Goal: Check status: Check status

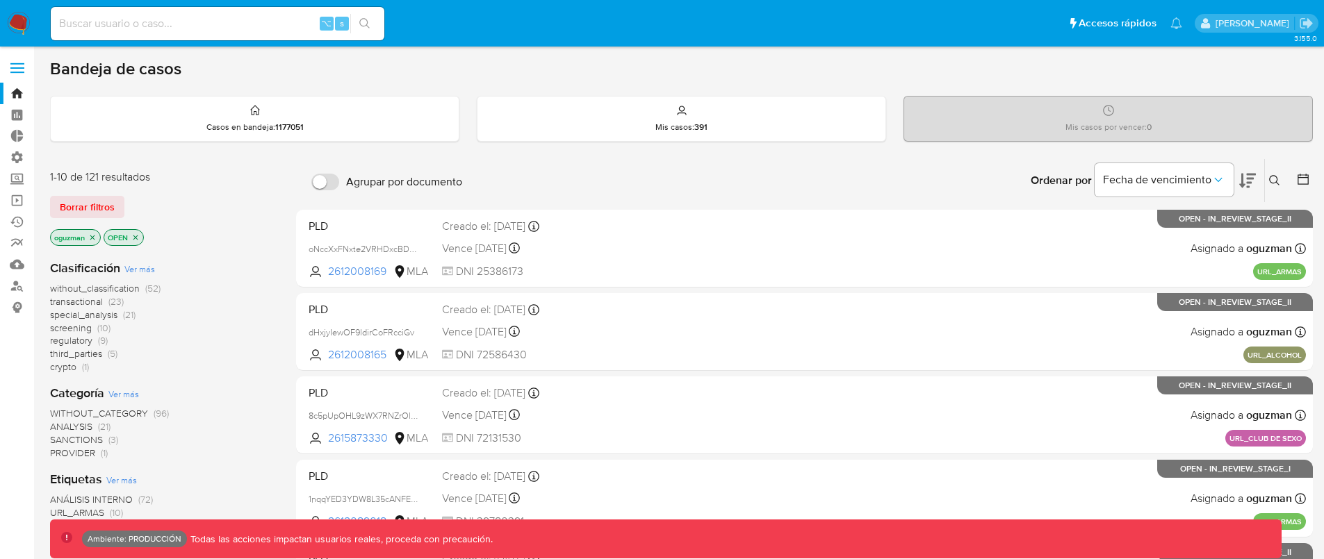
click at [94, 237] on icon "close-filter" at bounding box center [92, 237] width 5 height 5
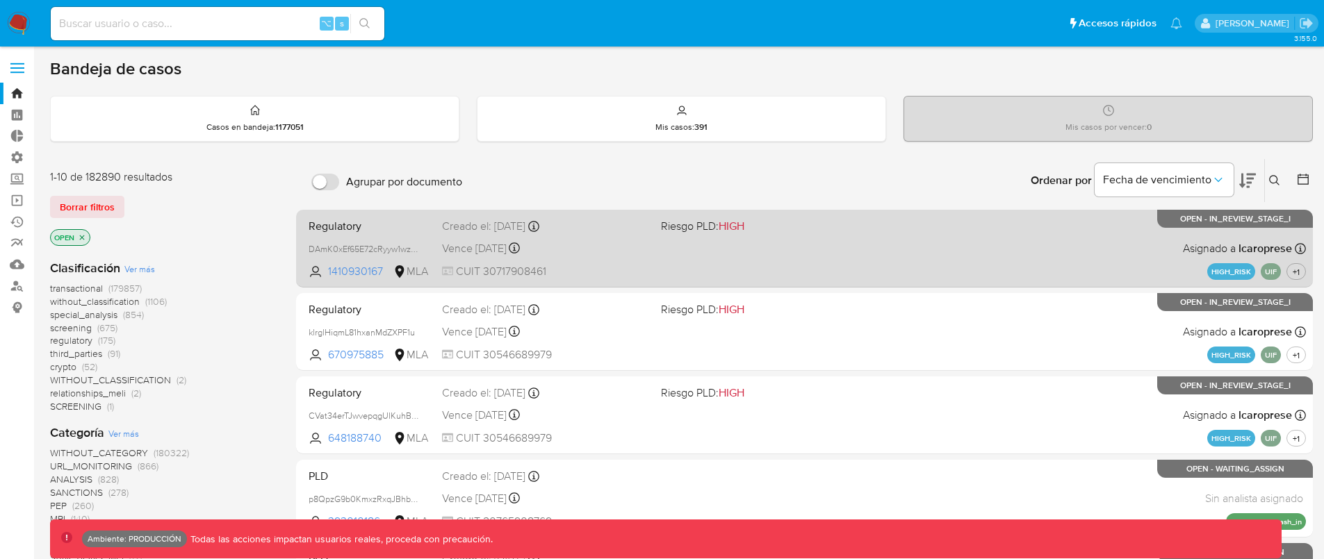
click at [887, 251] on div "Regulatory DAmK0xEf65E72cRyyw1wzIP3 1410930167 MLA Riesgo PLD: HIGH Creado el: …" at bounding box center [804, 248] width 1003 height 70
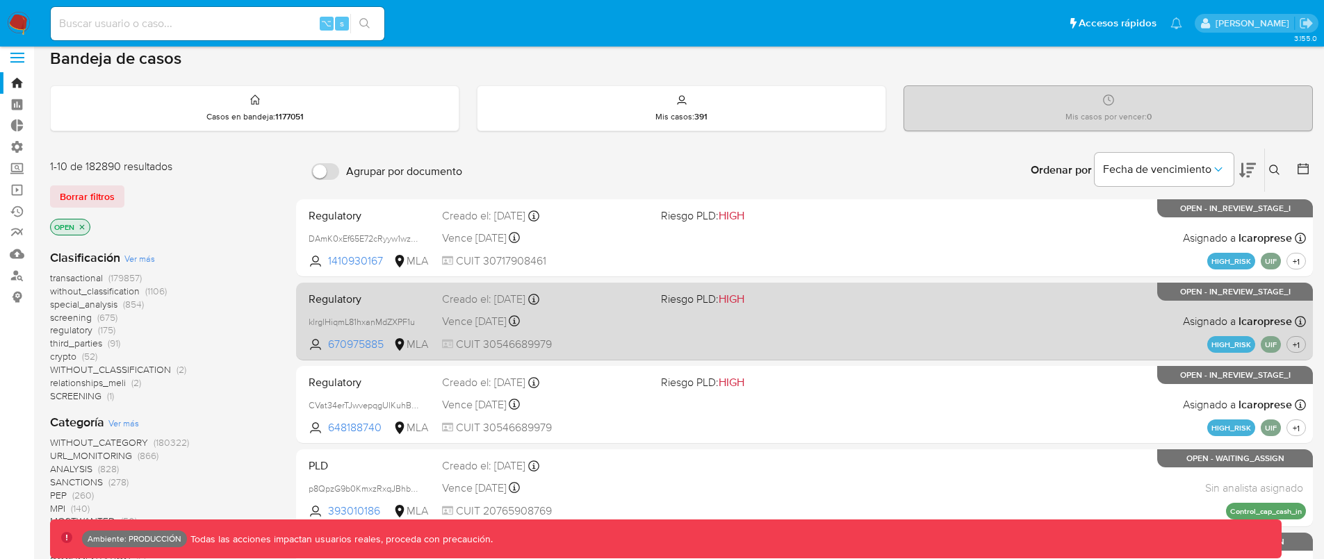
scroll to position [13, 0]
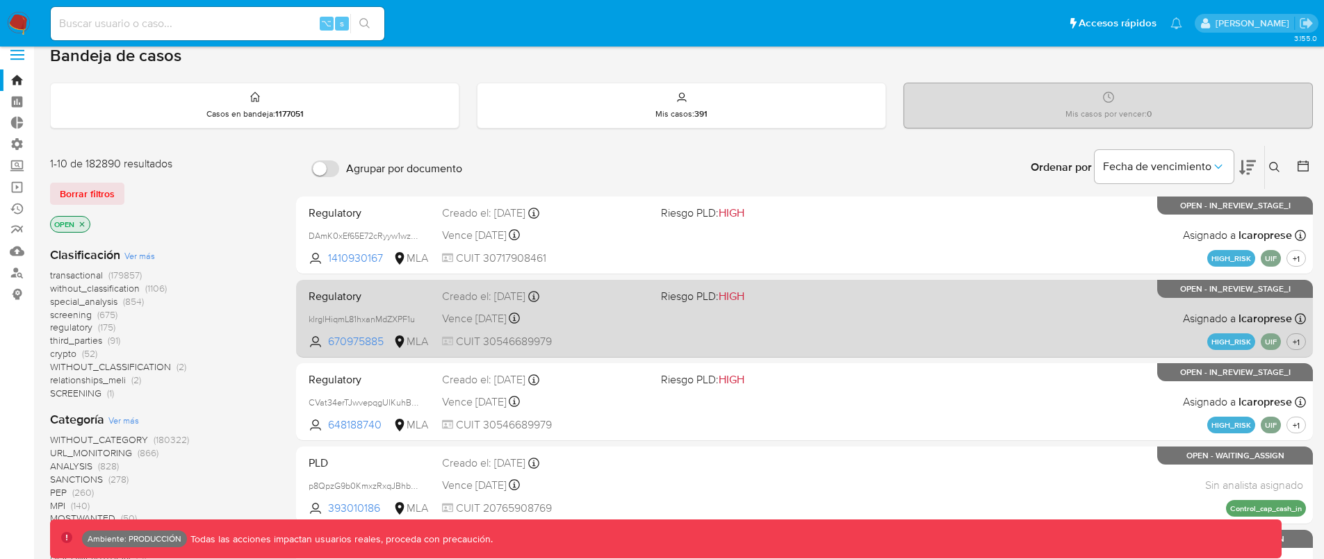
click at [884, 333] on div "Regulatory klrglHiqmL81hxanMdZXPF1u 670975885 MLA Riesgo PLD: HIGH Creado el: 1…" at bounding box center [804, 318] width 1003 height 70
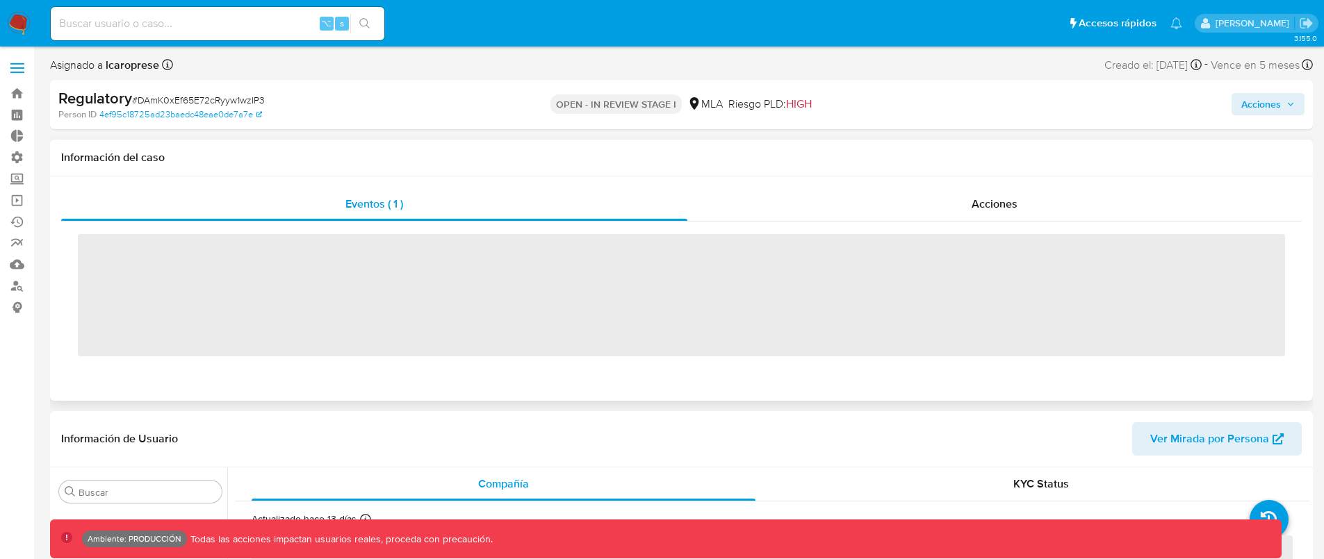
scroll to position [654, 0]
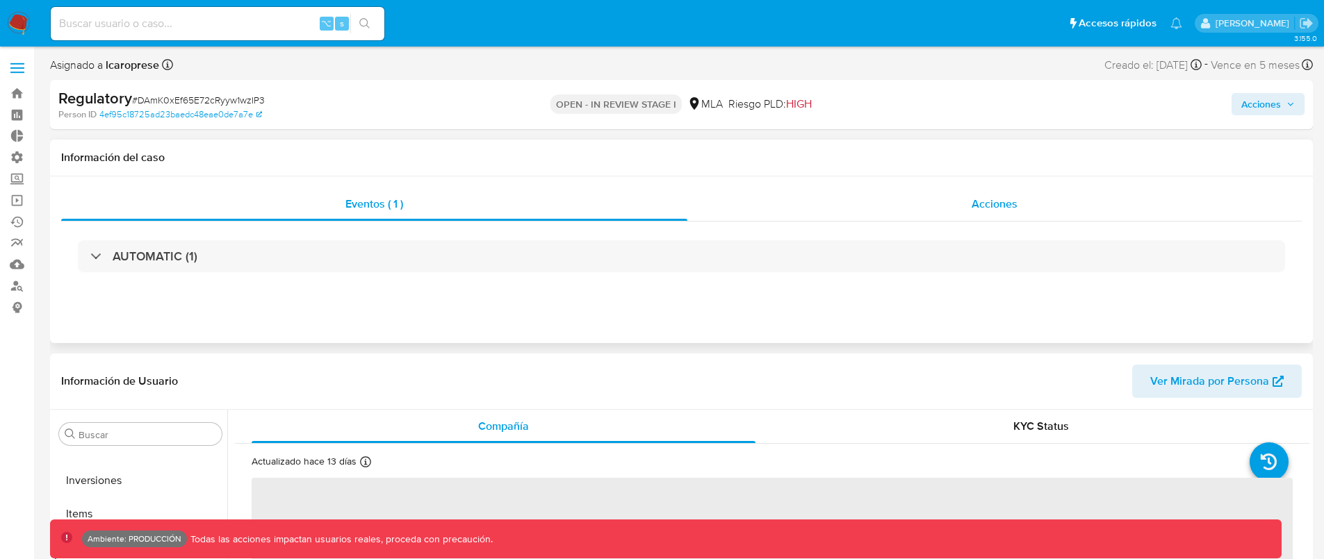
click at [980, 211] on span "Acciones" at bounding box center [994, 204] width 46 height 16
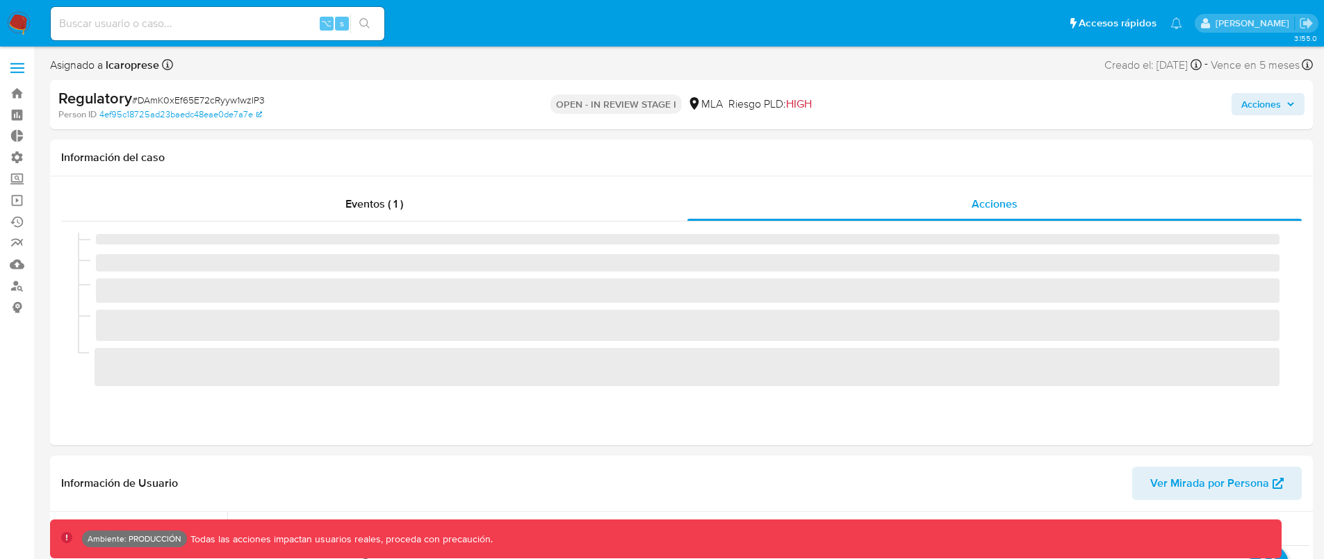
select select "10"
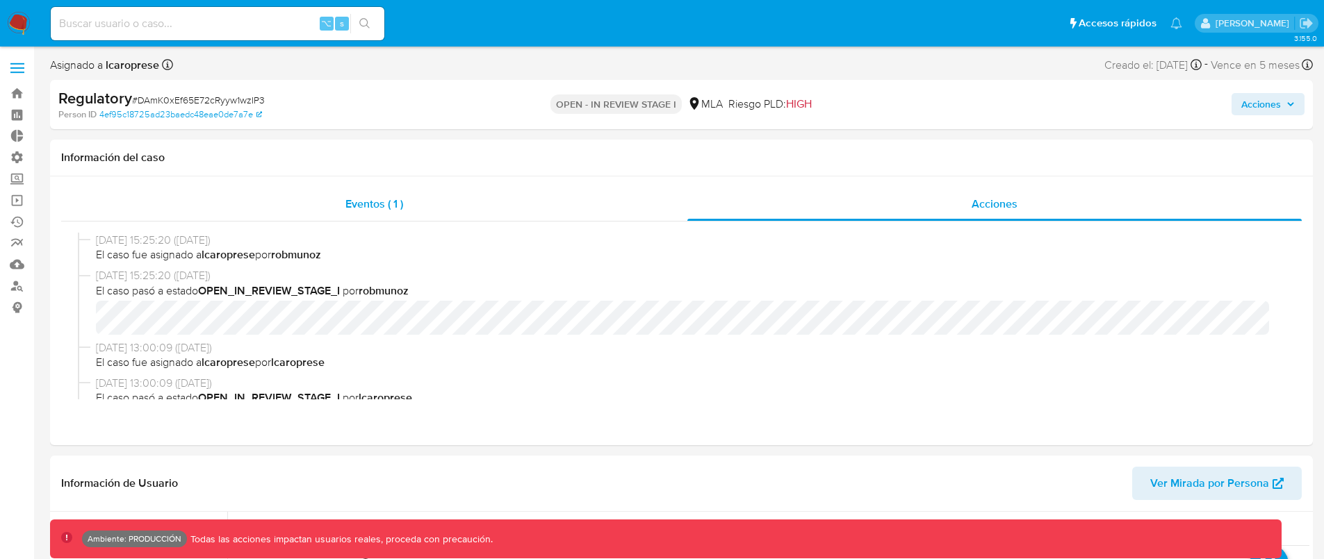
click at [415, 195] on div "Eventos ( 1 )" at bounding box center [374, 204] width 626 height 33
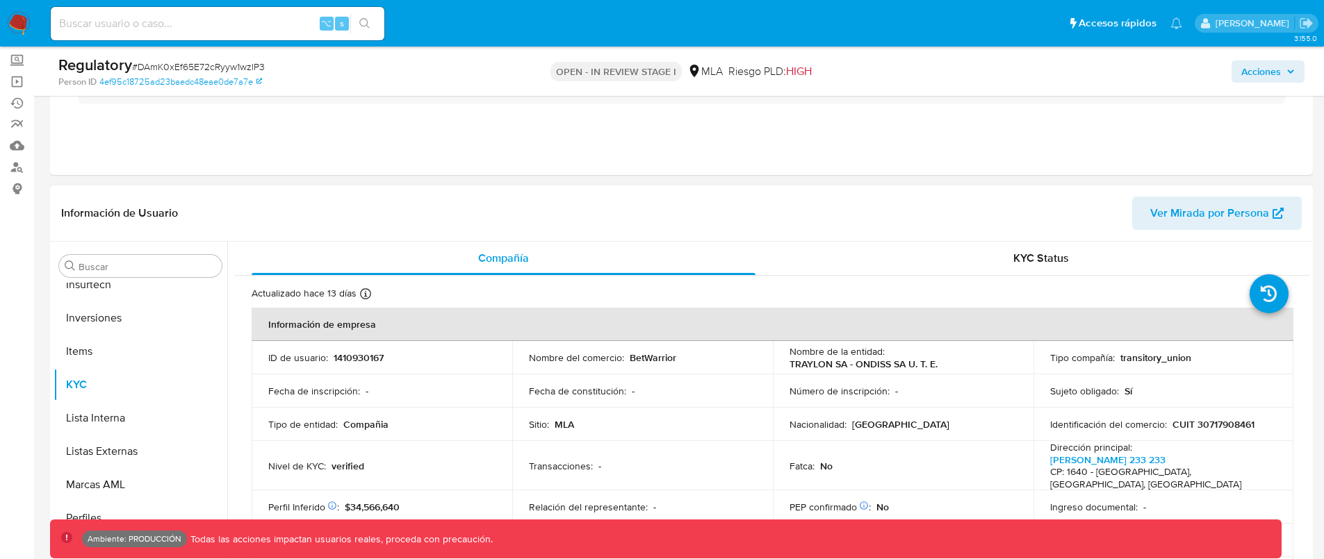
scroll to position [111, 0]
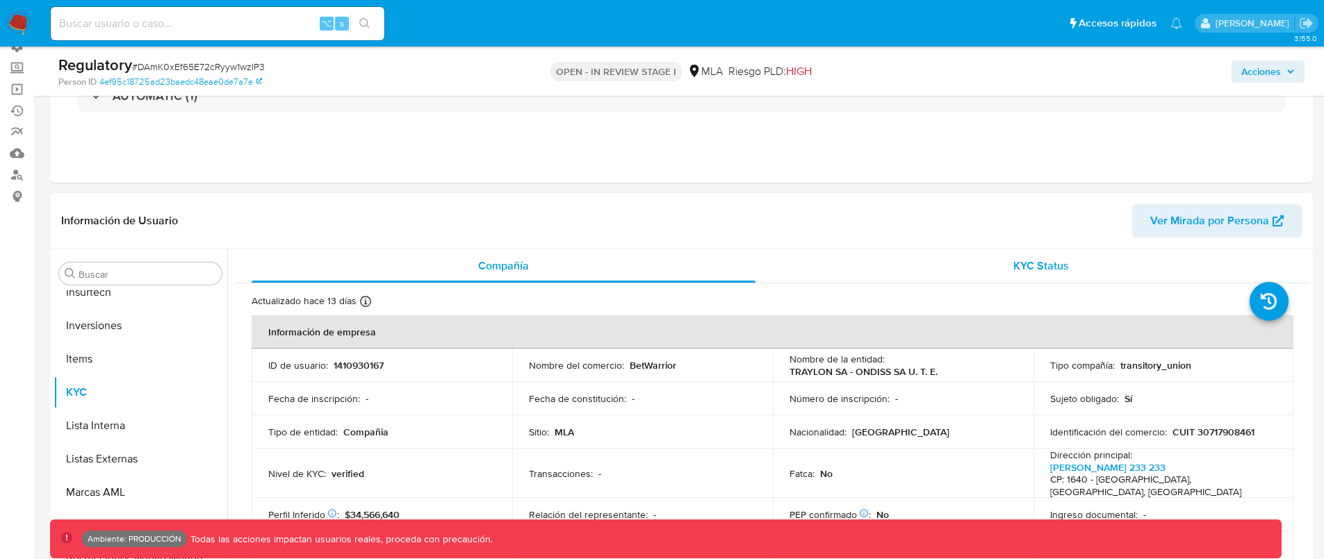
click at [1047, 272] on span "KYC Status" at bounding box center [1041, 266] width 56 height 16
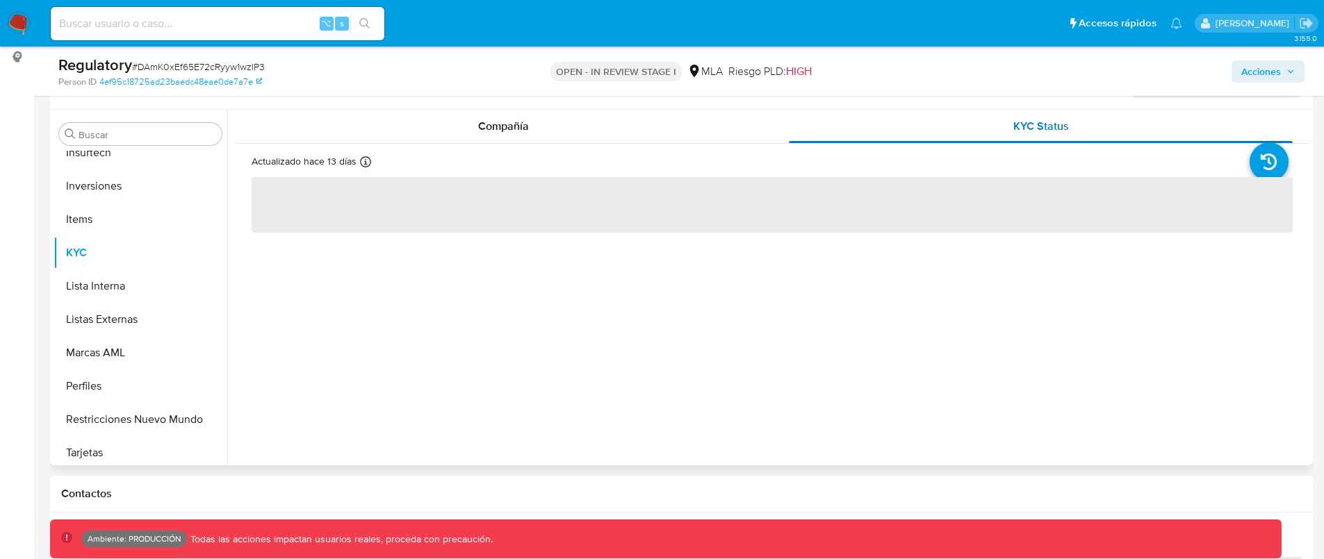
scroll to position [262, 0]
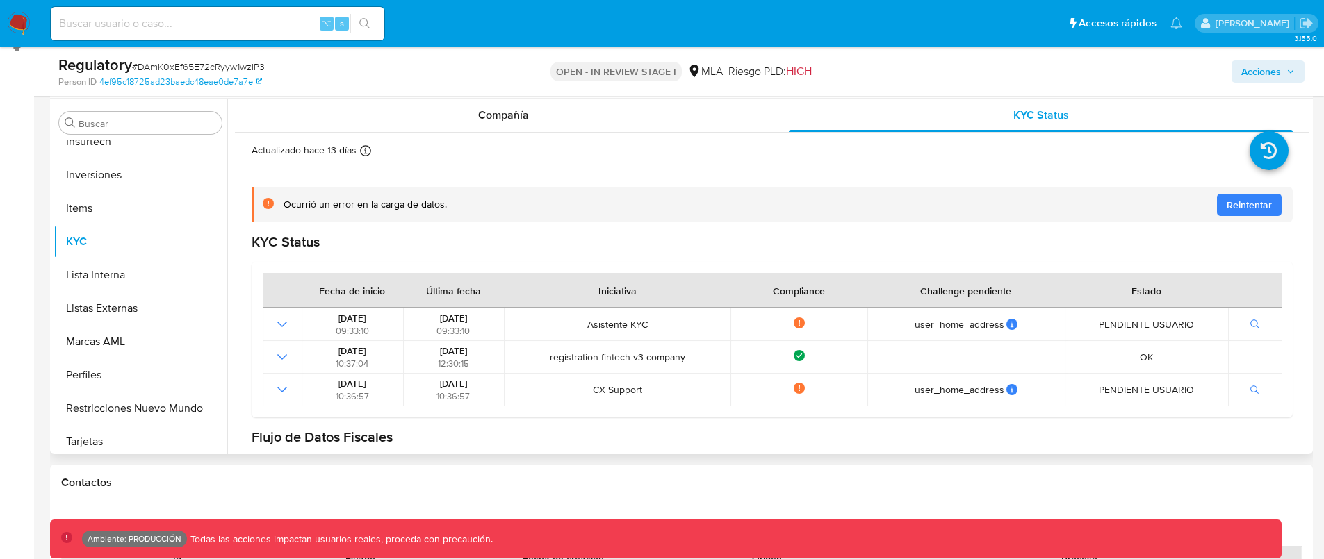
click at [1217, 206] on button "Reintentar" at bounding box center [1249, 205] width 65 height 22
click at [1217, 207] on button "Reintentar" at bounding box center [1249, 205] width 65 height 22
click at [1217, 208] on button "Reintentar" at bounding box center [1249, 205] width 65 height 22
click at [1217, 208] on div "Ocurrió un error en la carga de datos. Por favor intente nuevamente más tarde." at bounding box center [782, 204] width 998 height 13
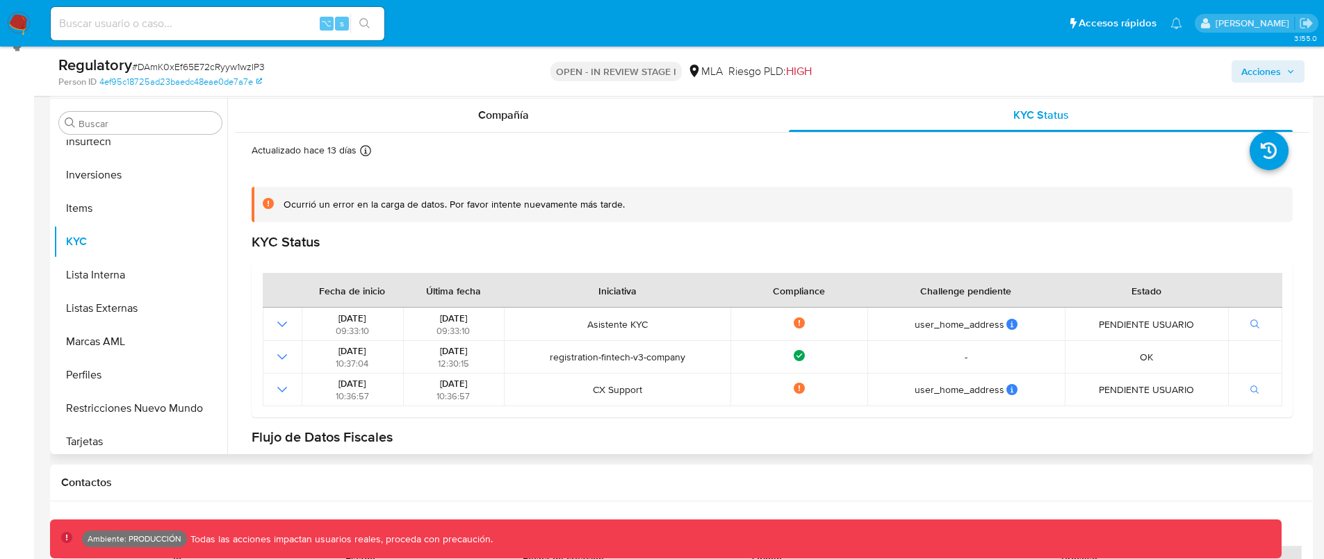
click at [1245, 210] on div "Ocurrió un error en la carga de datos. Por favor intente nuevamente más tarde." at bounding box center [782, 204] width 998 height 13
click at [1237, 211] on div "Ocurrió un error en la carga de datos. Por favor intente nuevamente más tarde." at bounding box center [772, 204] width 1041 height 35
click at [1234, 212] on div "Ocurrió un error en la carga de datos. Por favor intente nuevamente más tarde." at bounding box center [772, 204] width 1041 height 35
drag, startPoint x: 1098, startPoint y: 232, endPoint x: 1076, endPoint y: 242, distance: 24.6
click at [1096, 233] on div "Ocurrió un error en la carga de datos. Por favor intente nuevamente más tarde. …" at bounding box center [772, 453] width 1041 height 577
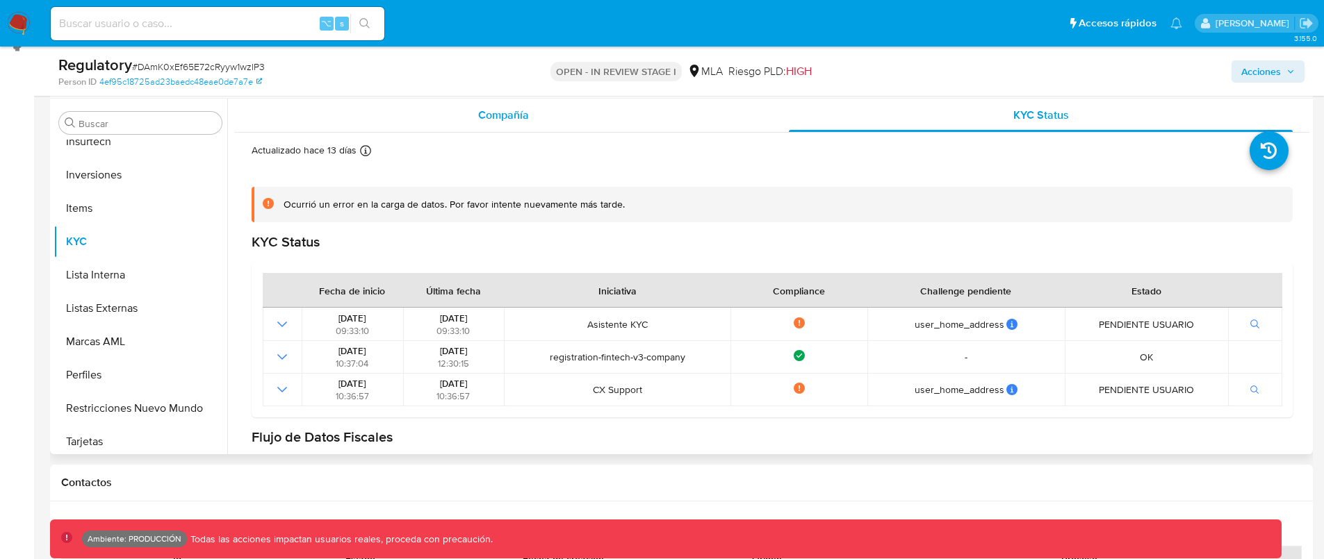
click at [504, 110] on span "Compañía" at bounding box center [503, 115] width 51 height 16
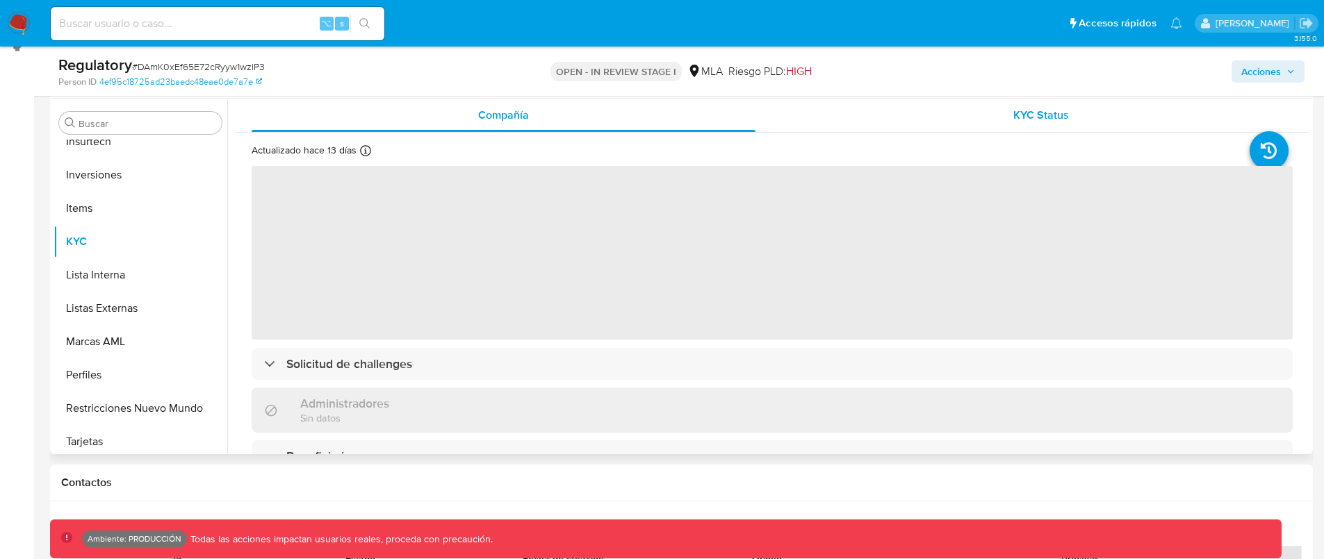
click at [1072, 117] on div "KYC Status" at bounding box center [1041, 115] width 504 height 33
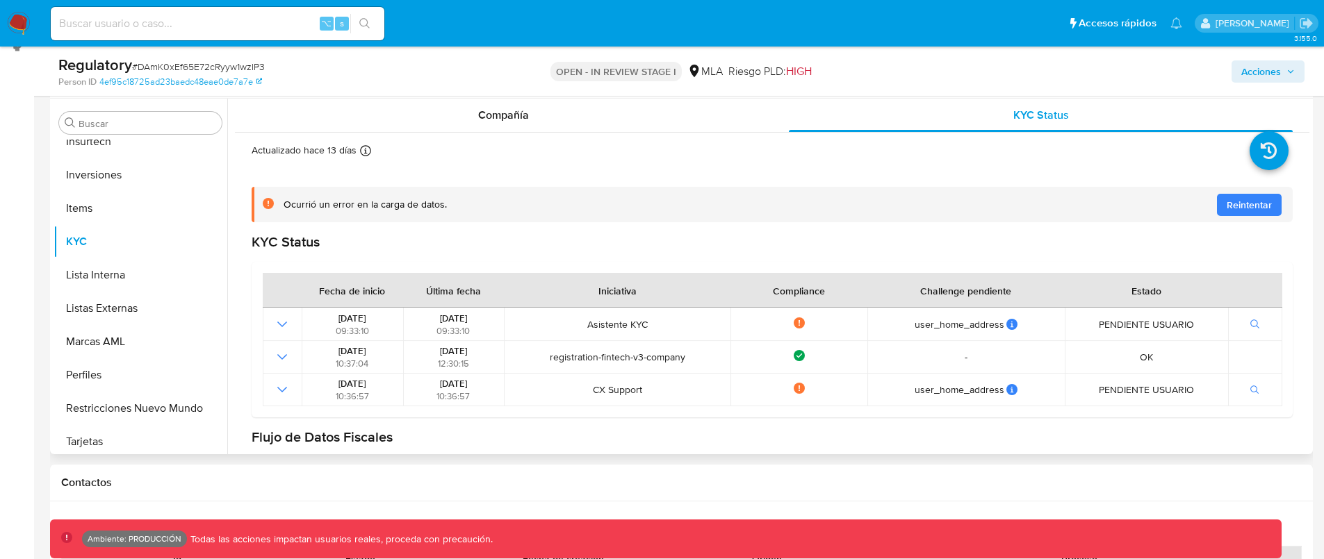
click at [1239, 204] on span "Reintentar" at bounding box center [1248, 205] width 45 height 22
click at [1230, 201] on span "Reintentar" at bounding box center [1248, 205] width 45 height 22
click at [1249, 163] on icon at bounding box center [1268, 150] width 39 height 39
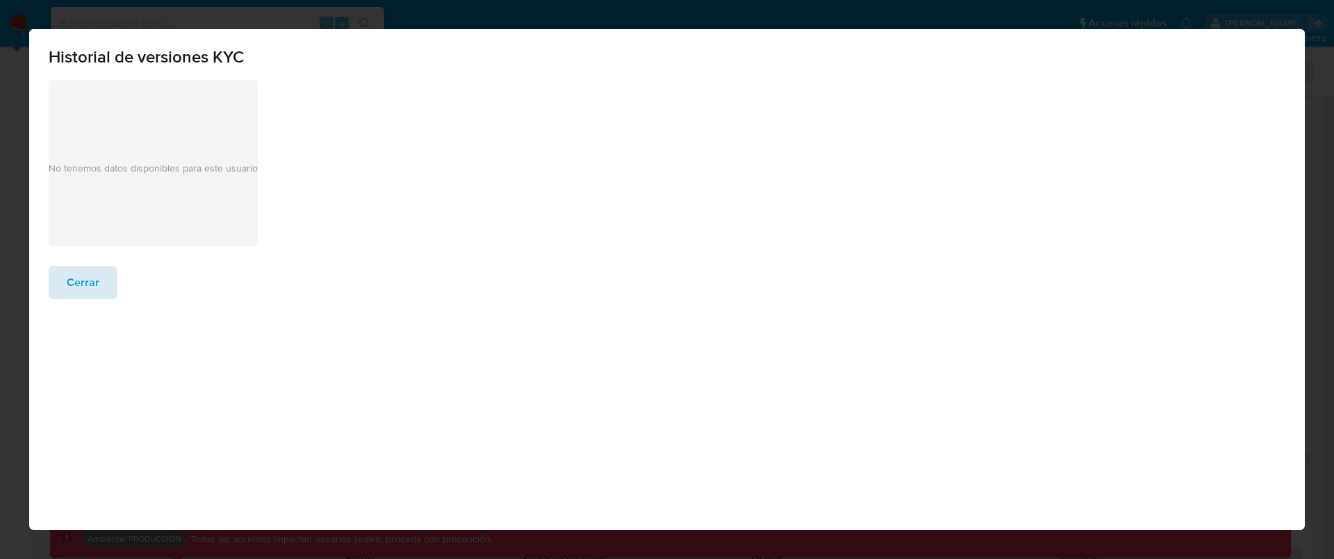
click at [104, 279] on button "Cerrar" at bounding box center [83, 282] width 69 height 33
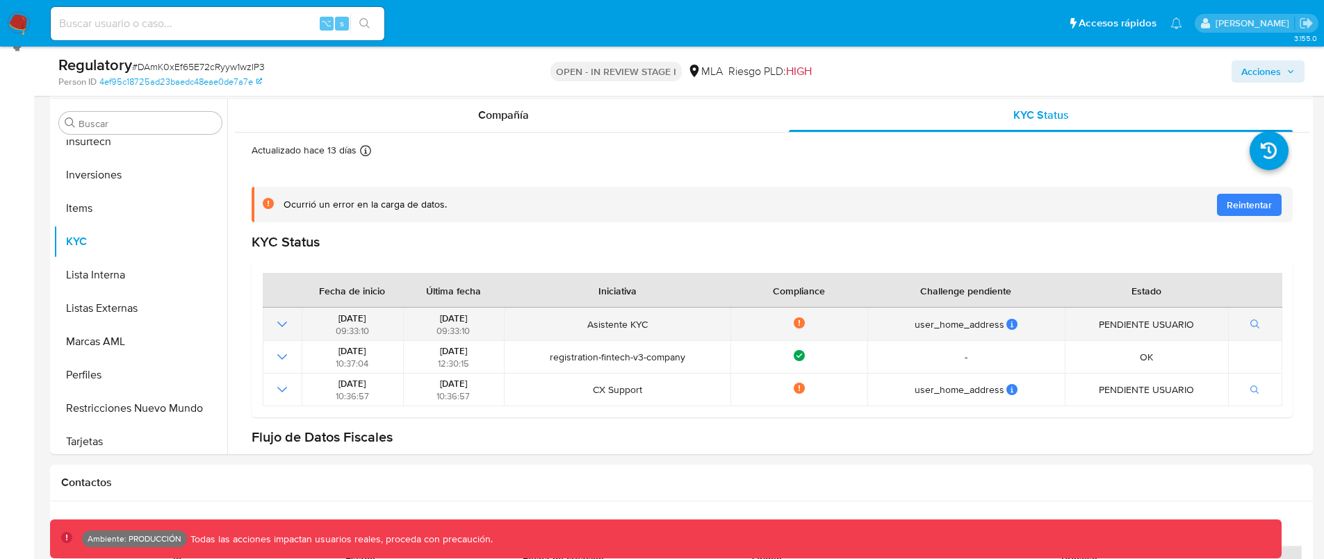
scroll to position [3, 0]
click at [1265, 319] on div at bounding box center [1255, 321] width 46 height 17
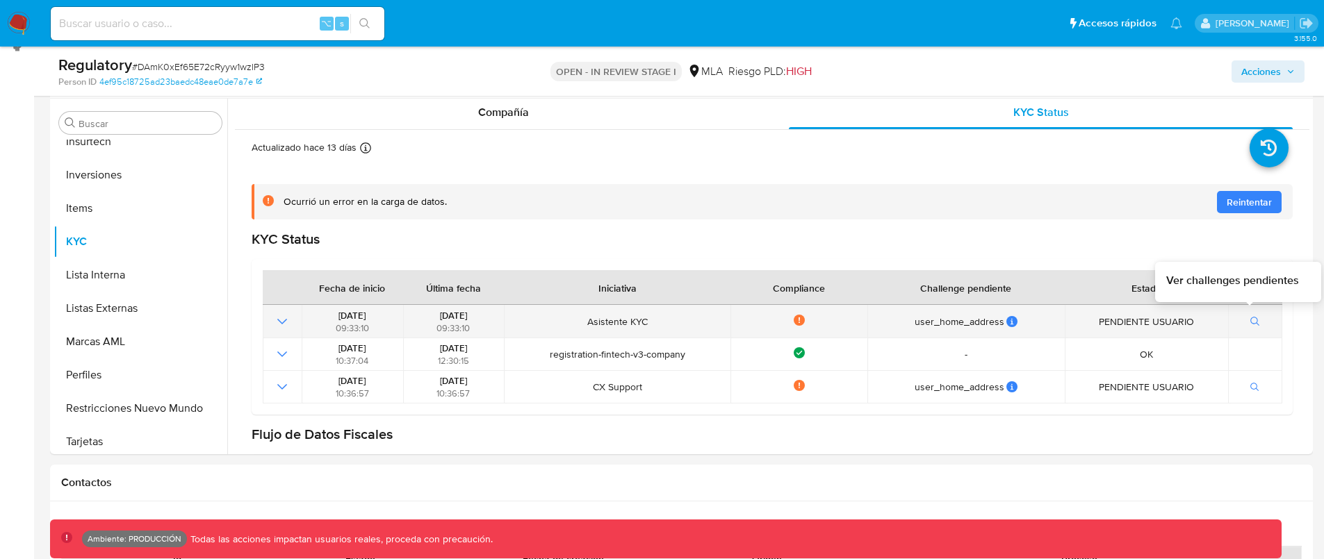
click at [1254, 321] on button "button" at bounding box center [1255, 321] width 24 height 17
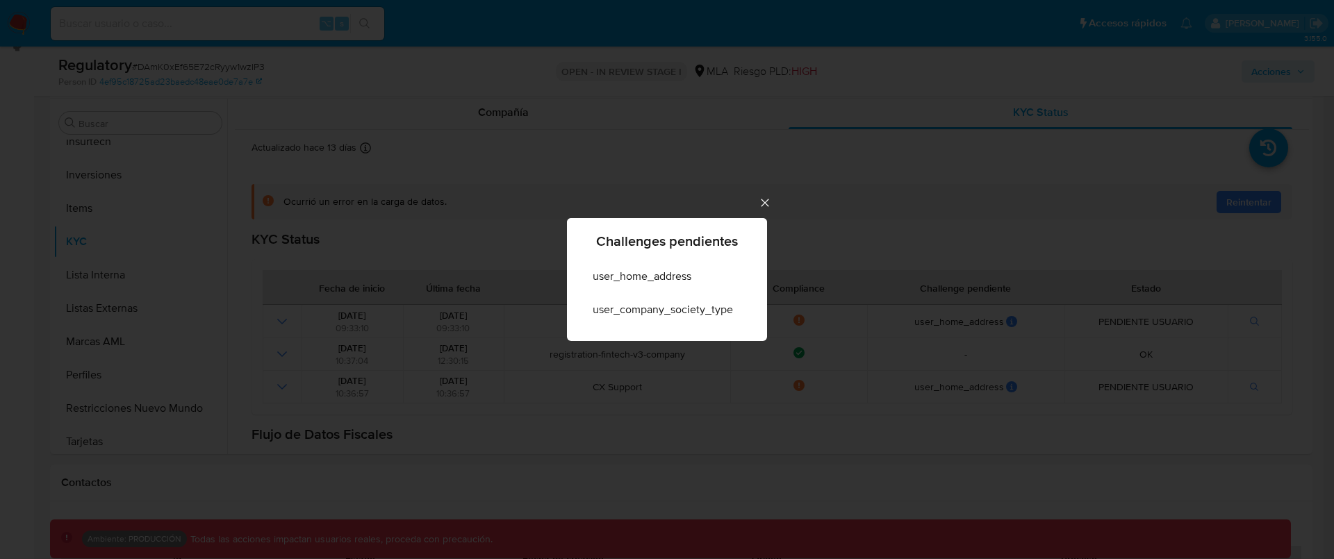
click at [771, 204] on icon "Cerrar" at bounding box center [765, 203] width 14 height 14
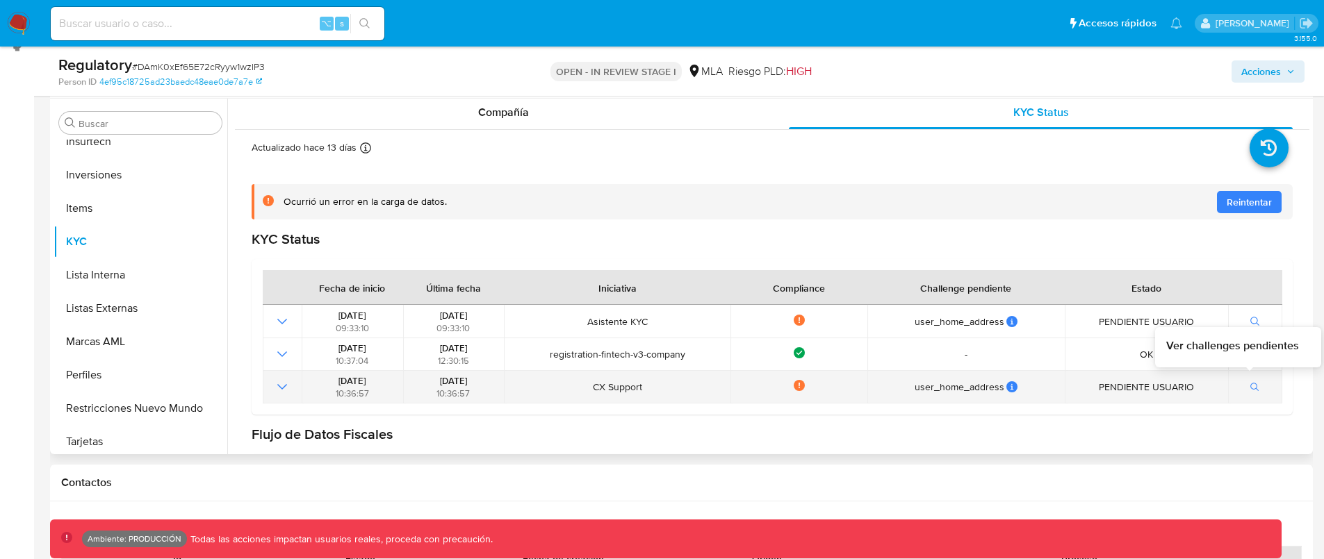
click at [1250, 381] on span "button" at bounding box center [1255, 387] width 10 height 14
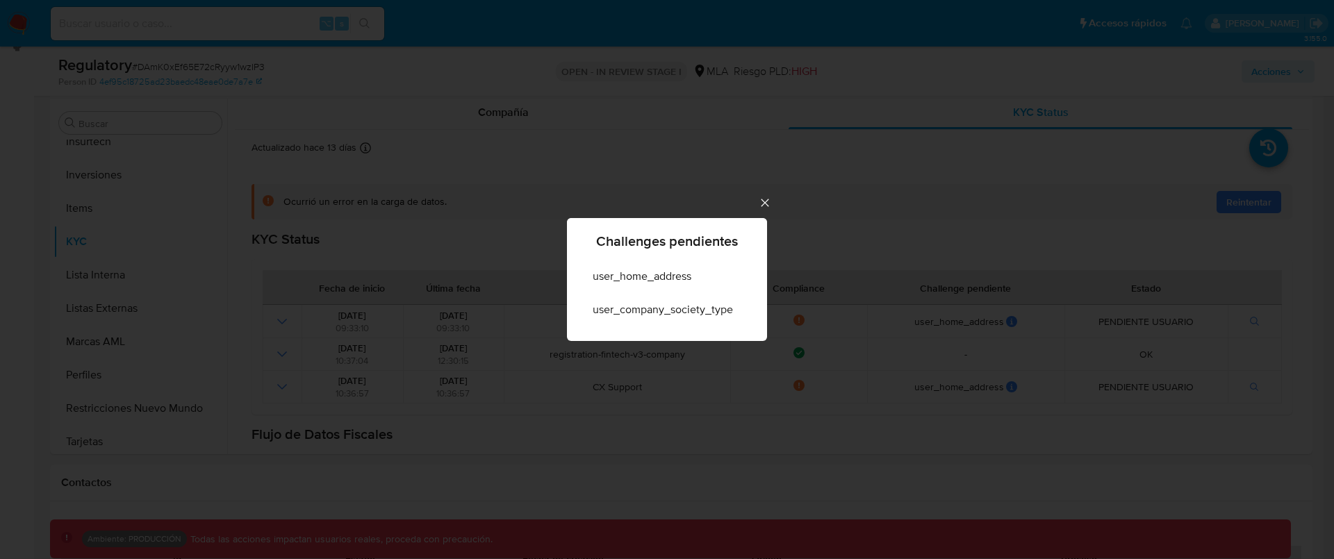
click at [768, 201] on icon "Cerrar" at bounding box center [765, 203] width 14 height 14
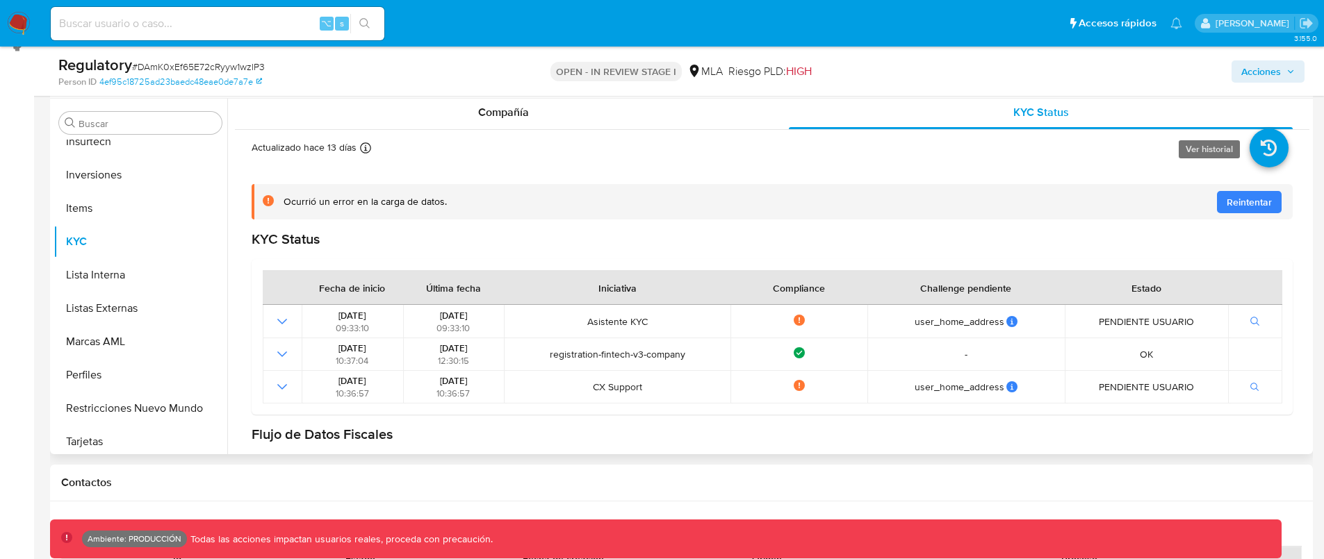
click at [1271, 140] on icon at bounding box center [1268, 148] width 39 height 39
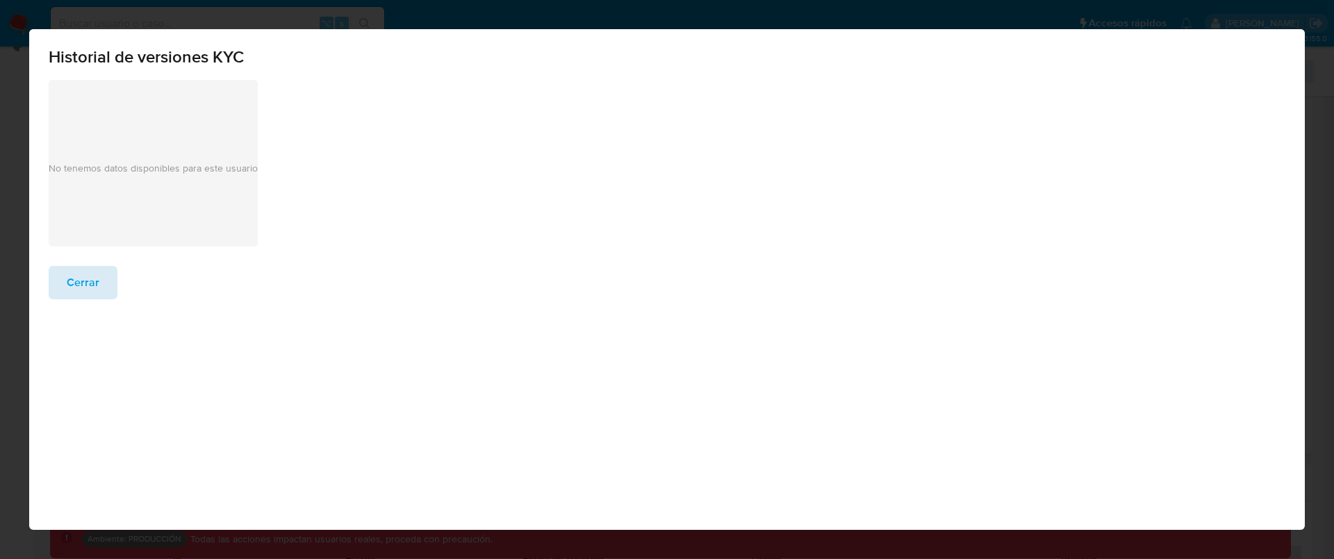
click at [76, 286] on span "Cerrar" at bounding box center [83, 282] width 33 height 31
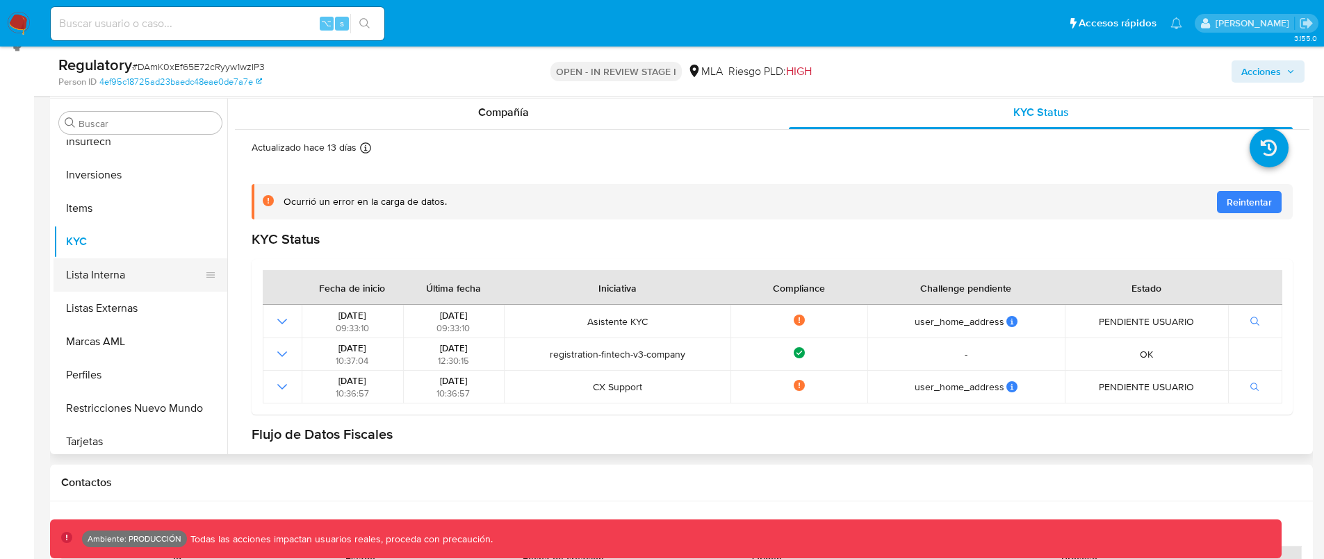
click at [115, 270] on button "Lista Interna" at bounding box center [134, 274] width 163 height 33
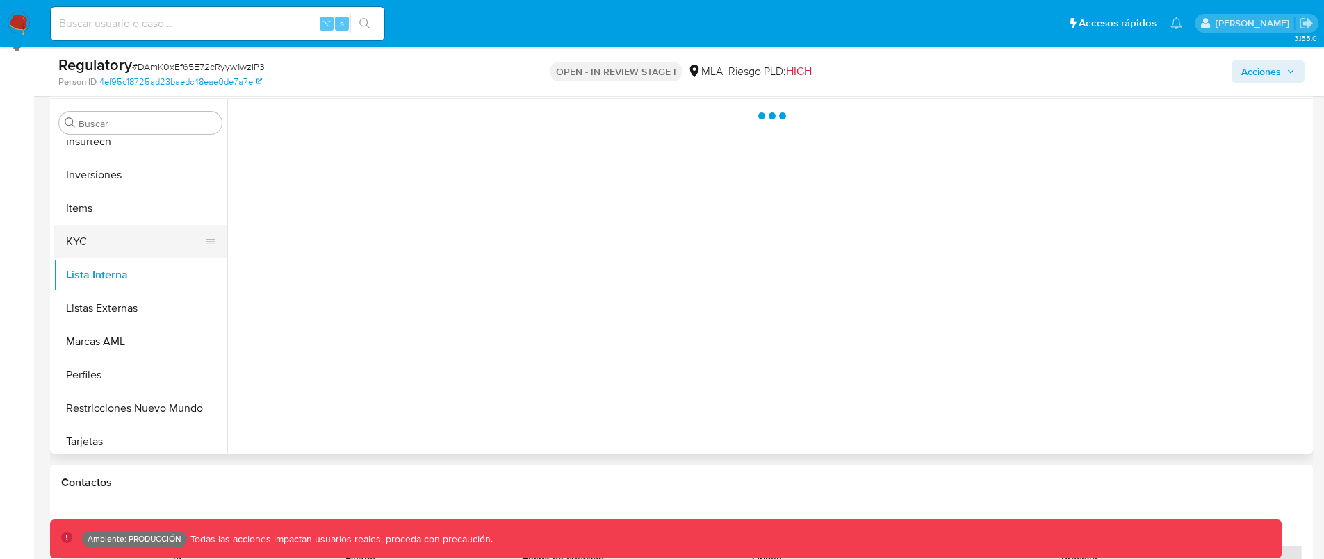
click at [107, 242] on button "KYC" at bounding box center [134, 241] width 163 height 33
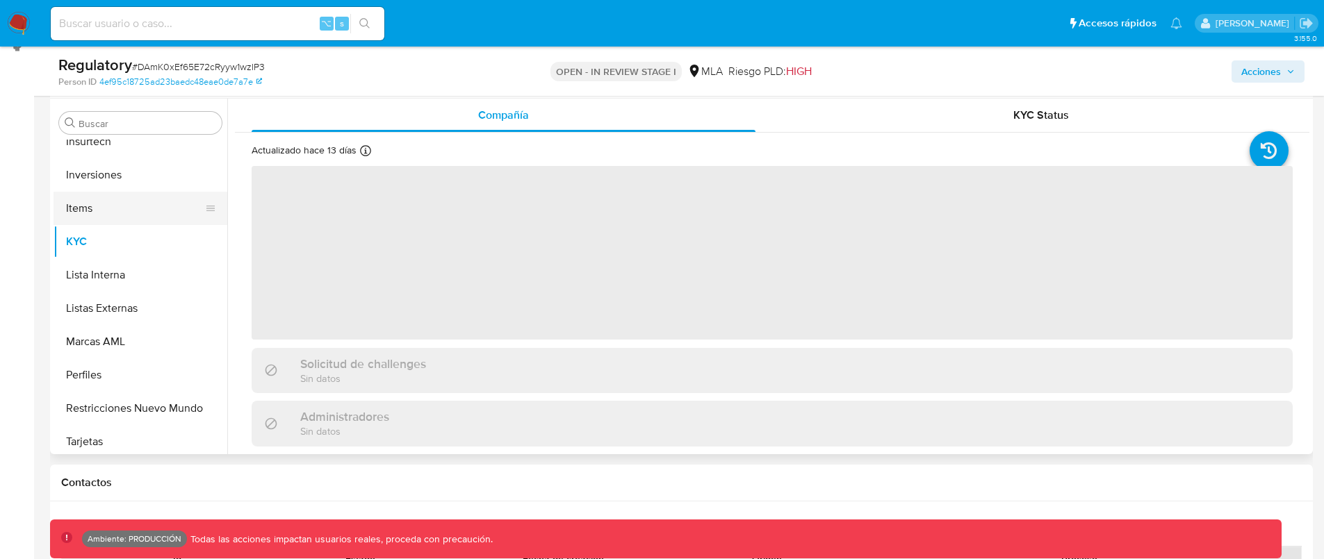
click at [106, 200] on button "Items" at bounding box center [134, 208] width 163 height 33
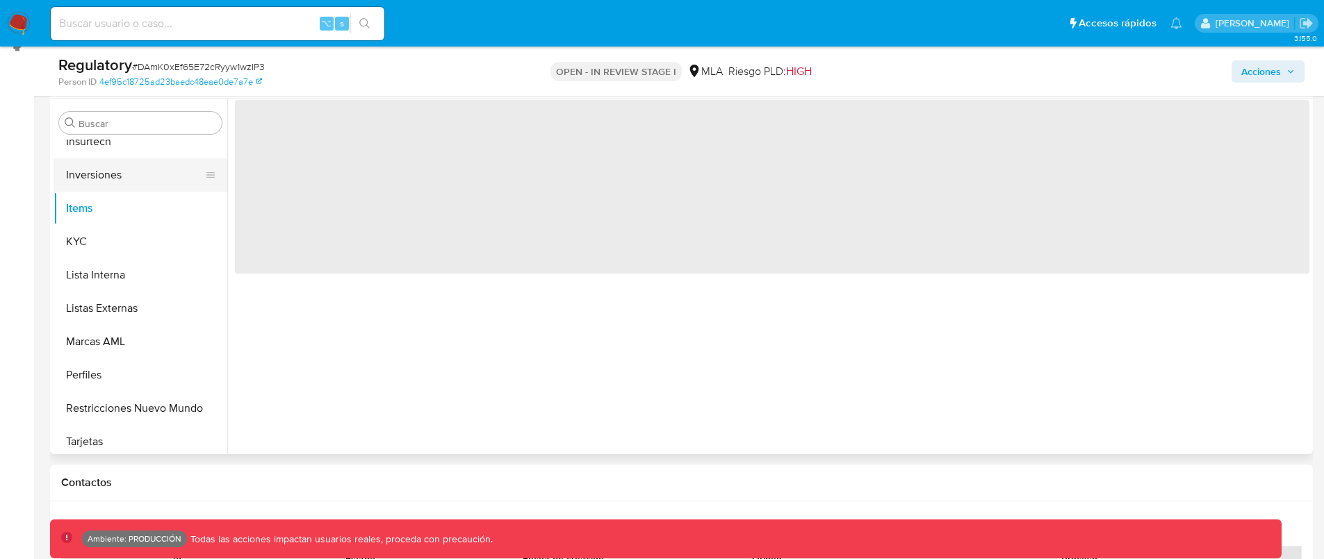
click at [113, 183] on button "Inversiones" at bounding box center [134, 174] width 163 height 33
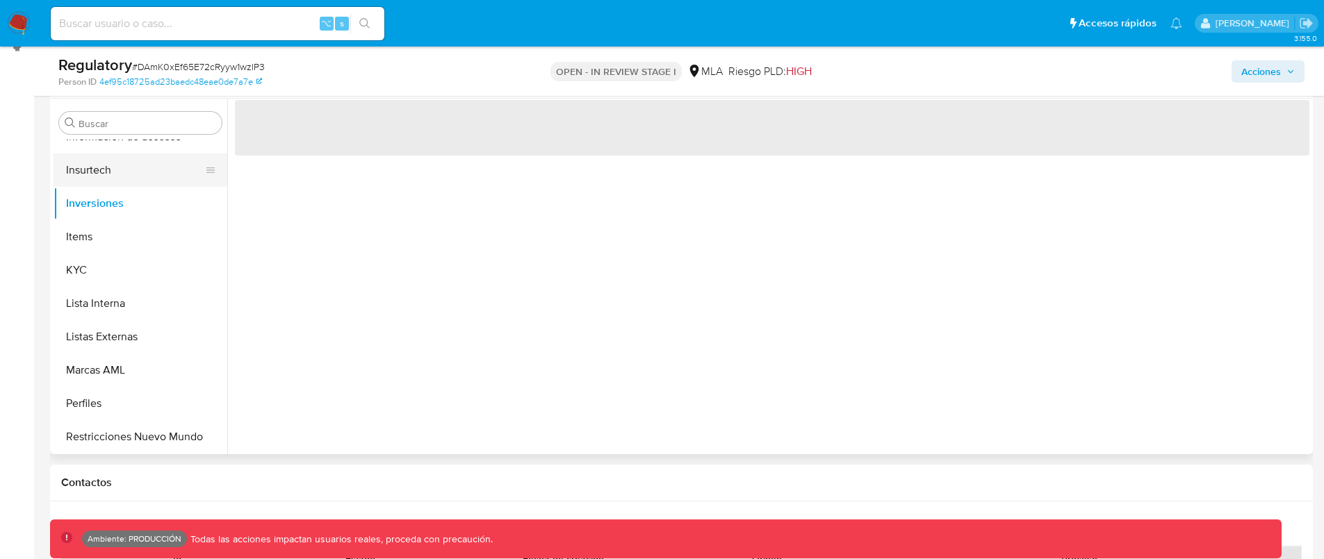
scroll to position [585, 0]
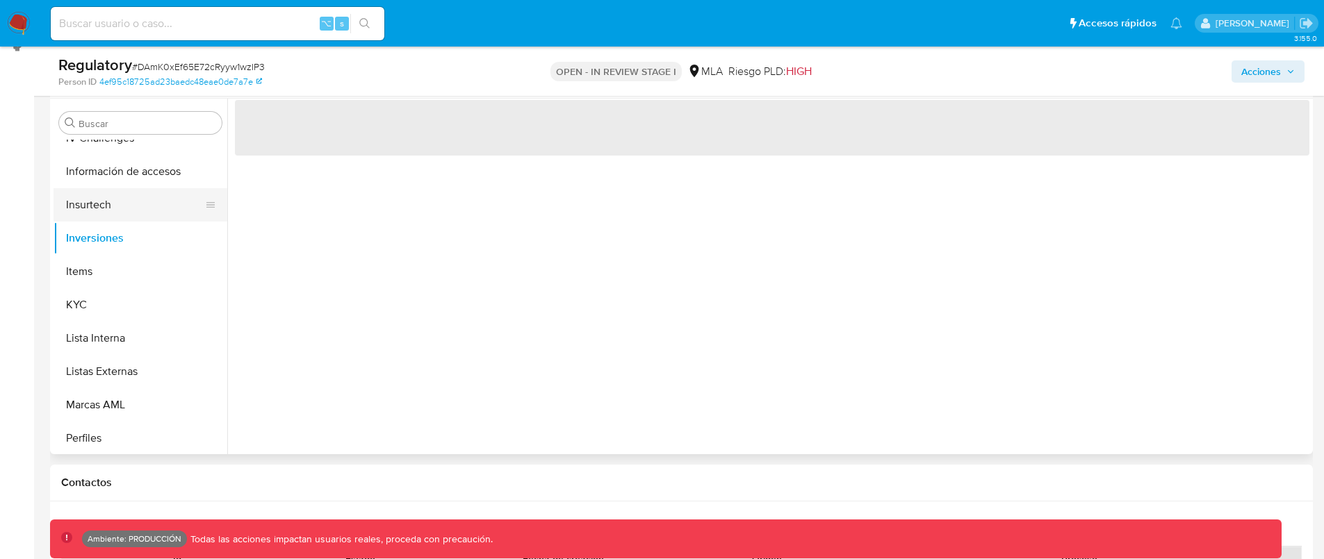
click at [142, 188] on button "Insurtech" at bounding box center [134, 204] width 163 height 33
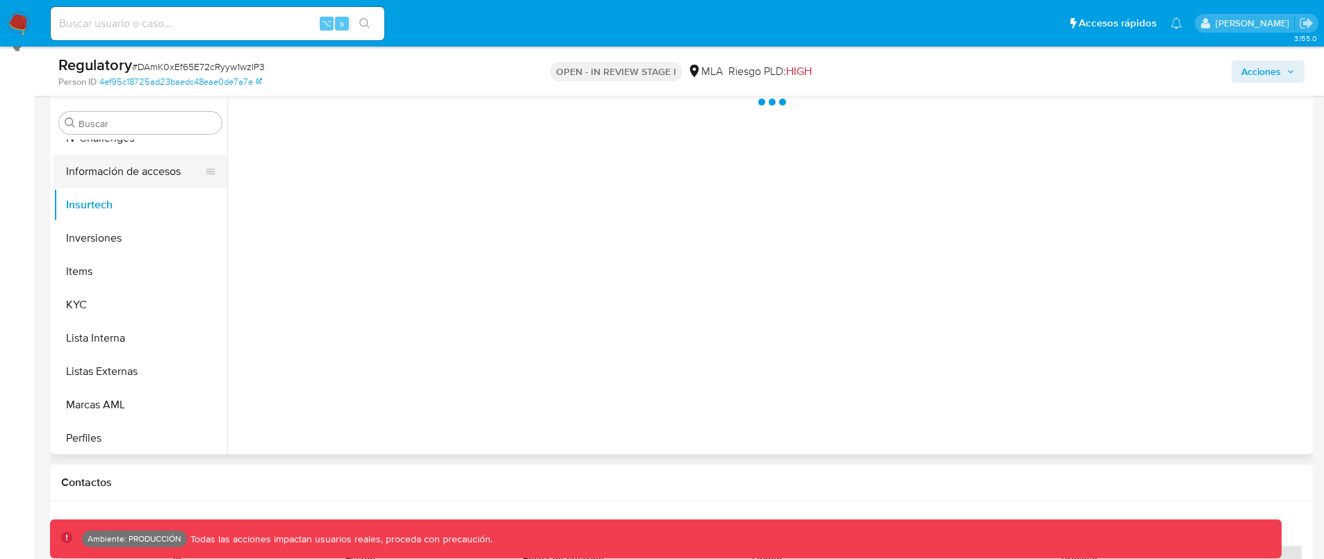
click at [143, 176] on button "Información de accesos" at bounding box center [134, 171] width 163 height 33
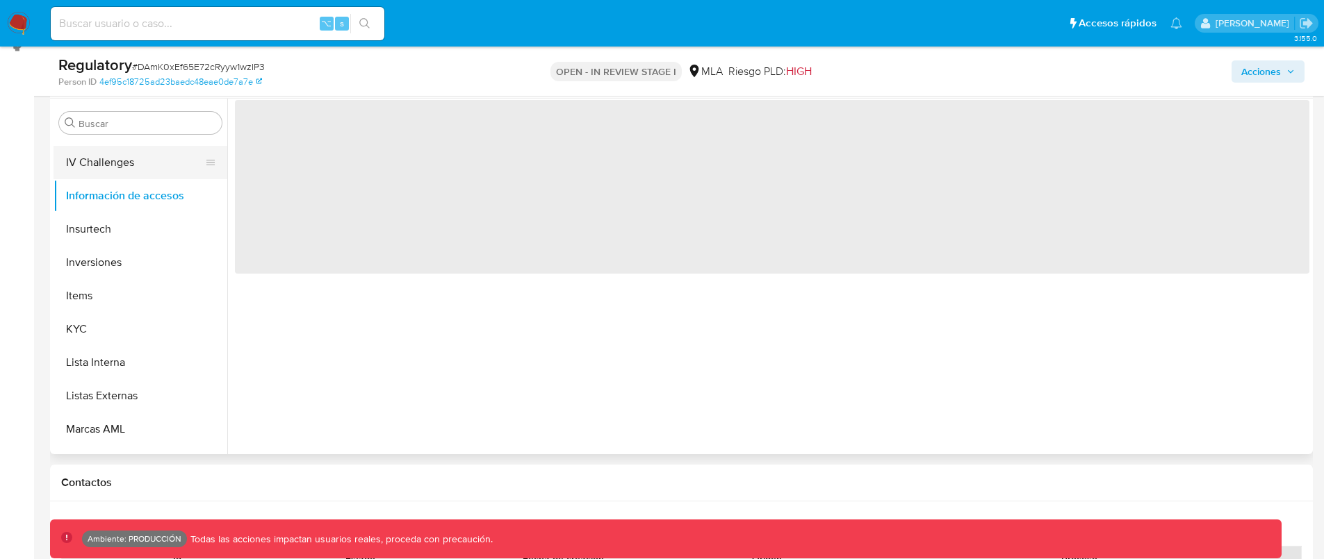
click at [145, 172] on button "IV Challenges" at bounding box center [134, 162] width 163 height 33
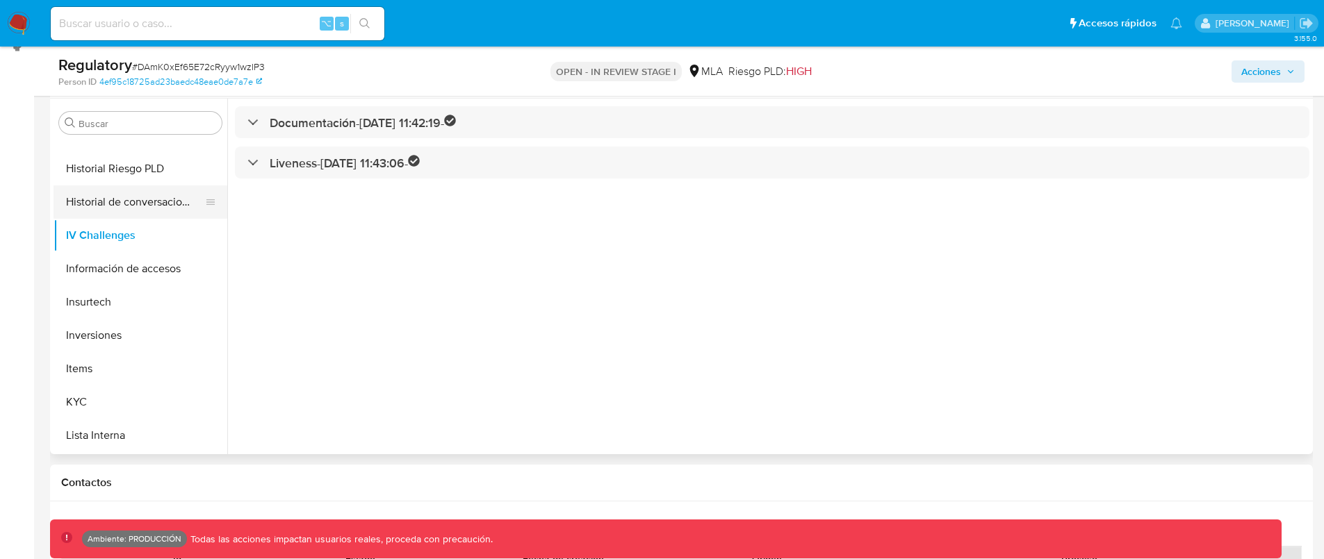
scroll to position [486, 0]
click at [151, 201] on button "Historial de conversaciones" at bounding box center [134, 203] width 163 height 33
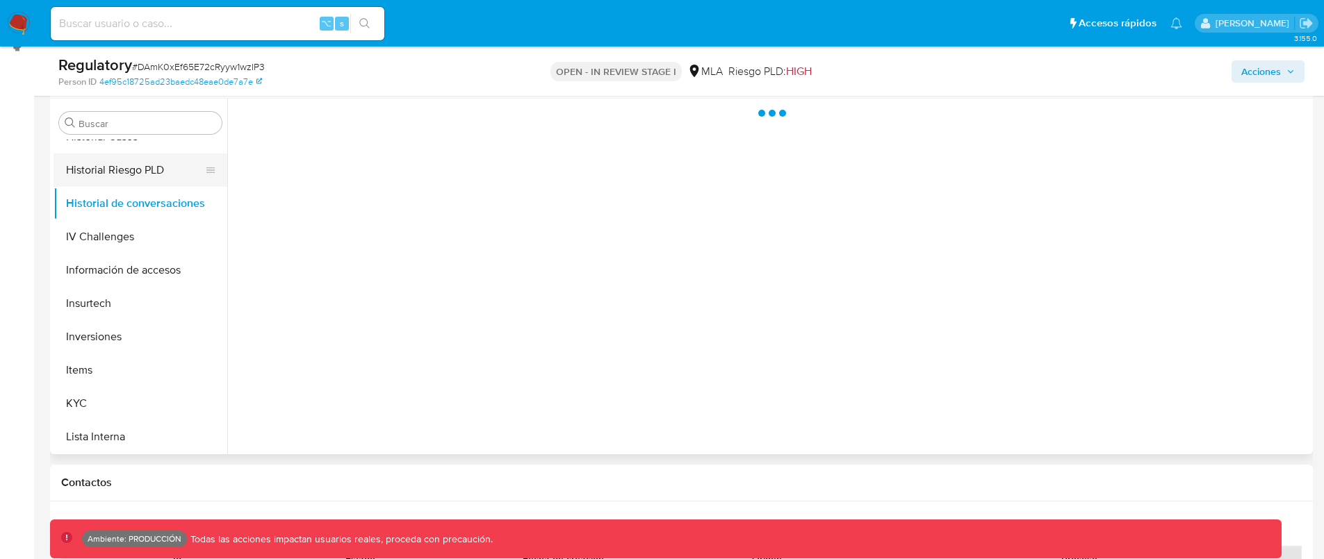
click at [129, 170] on button "Historial Riesgo PLD" at bounding box center [134, 170] width 163 height 33
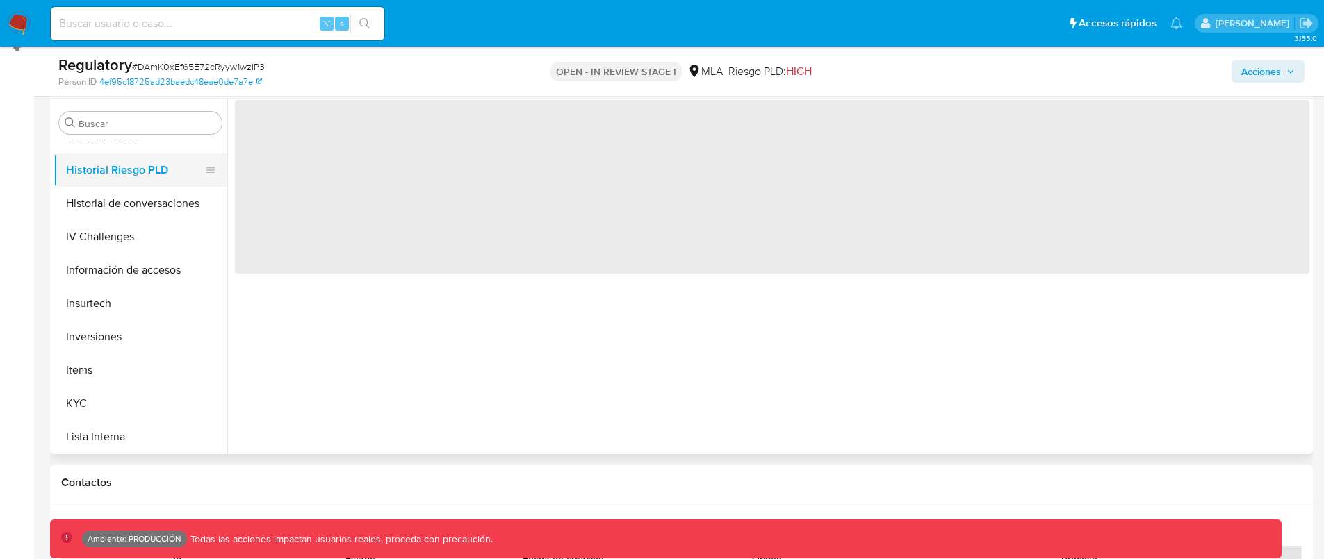
click at [140, 159] on button "Historial Riesgo PLD" at bounding box center [134, 170] width 163 height 33
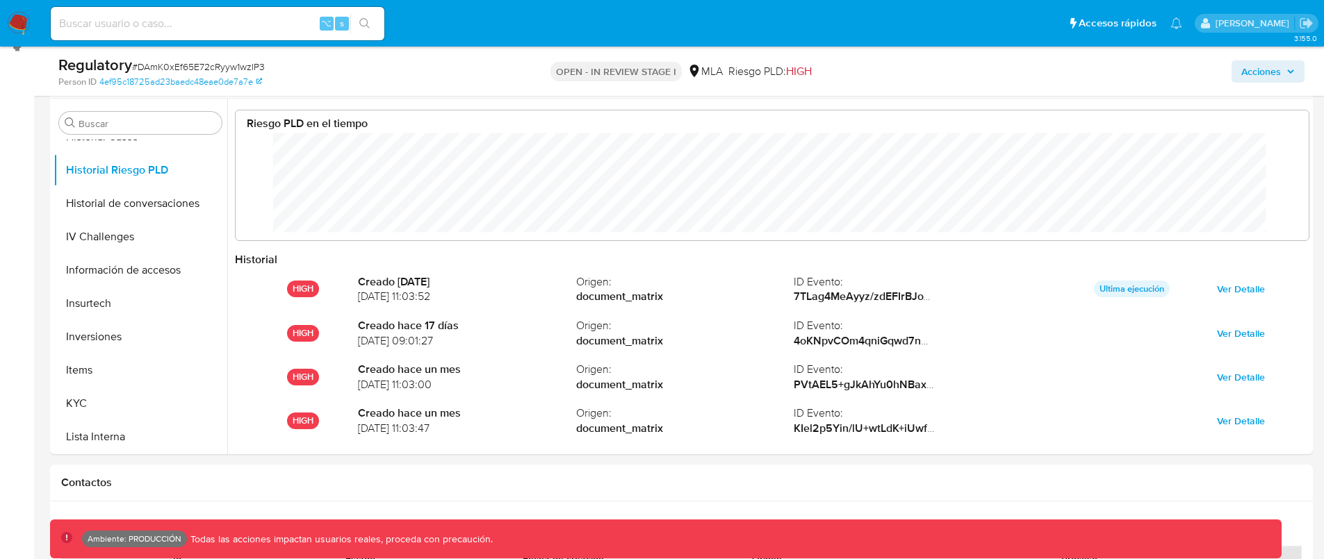
scroll to position [104, 1045]
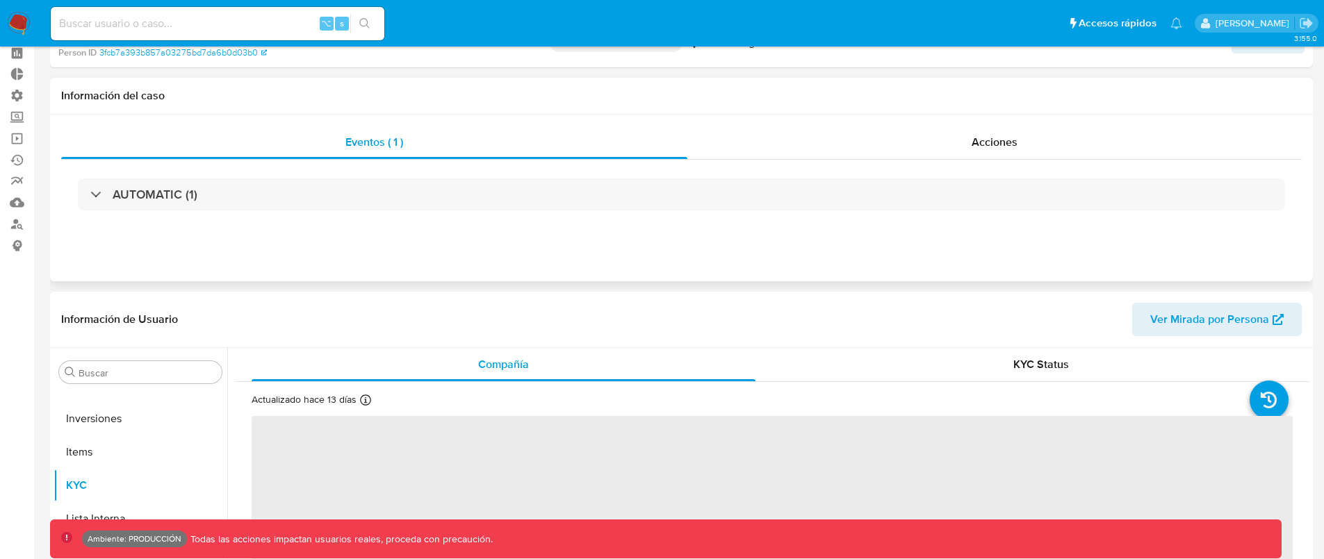
scroll to position [226, 0]
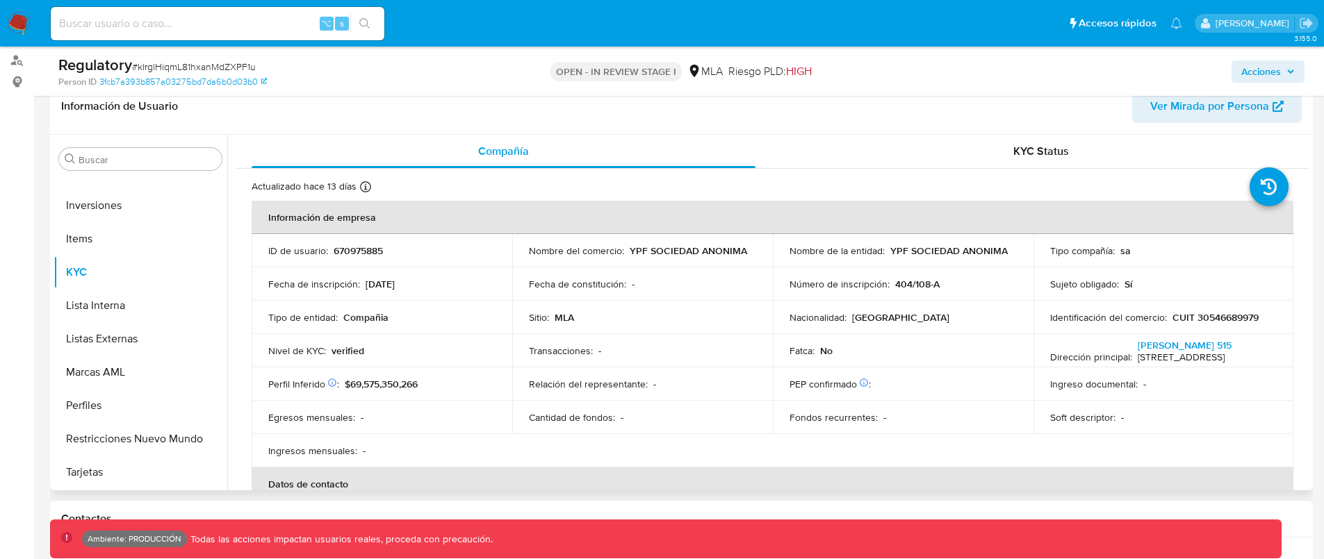
select select "10"
click at [1041, 156] on span "KYC Status" at bounding box center [1041, 151] width 56 height 16
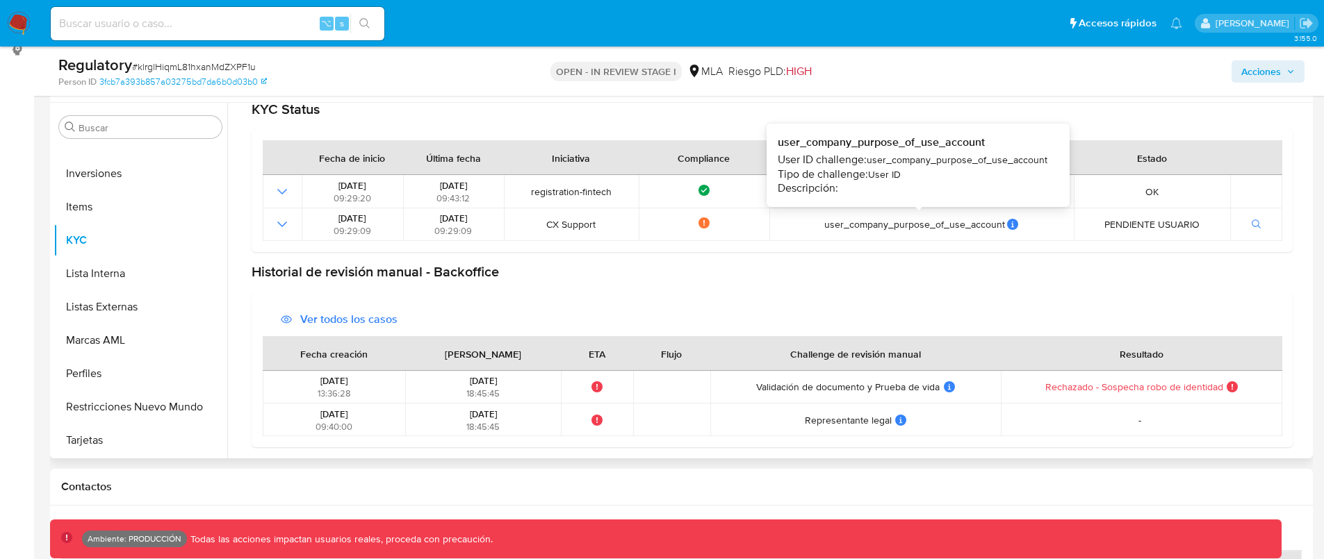
scroll to position [313, 0]
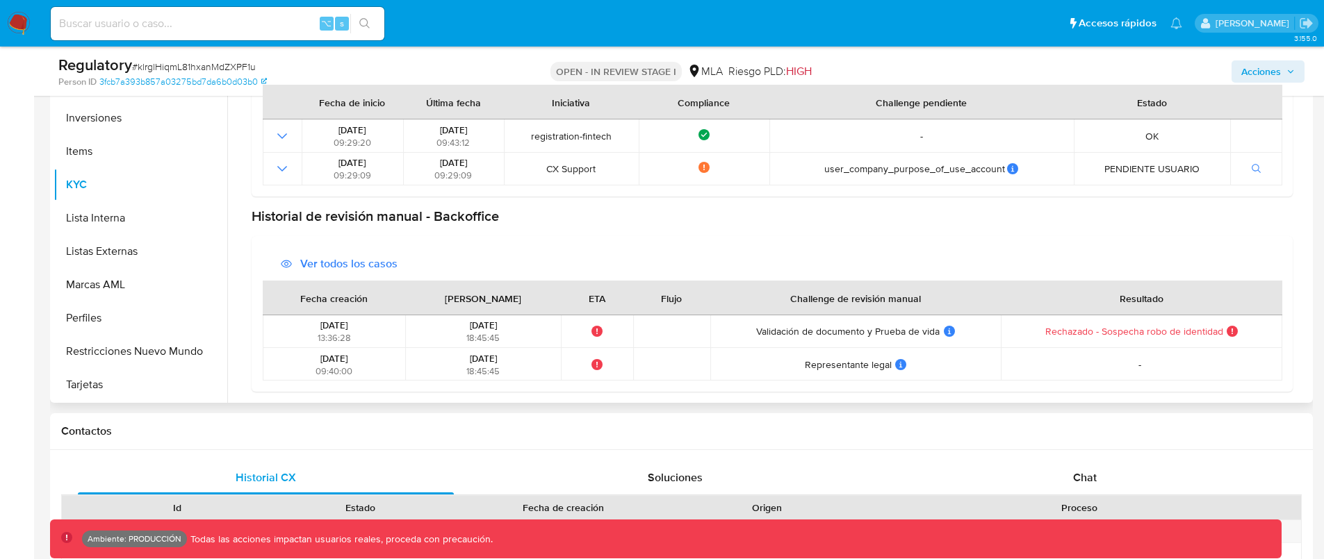
click at [331, 269] on span "Ver todos los casos" at bounding box center [348, 263] width 97 height 33
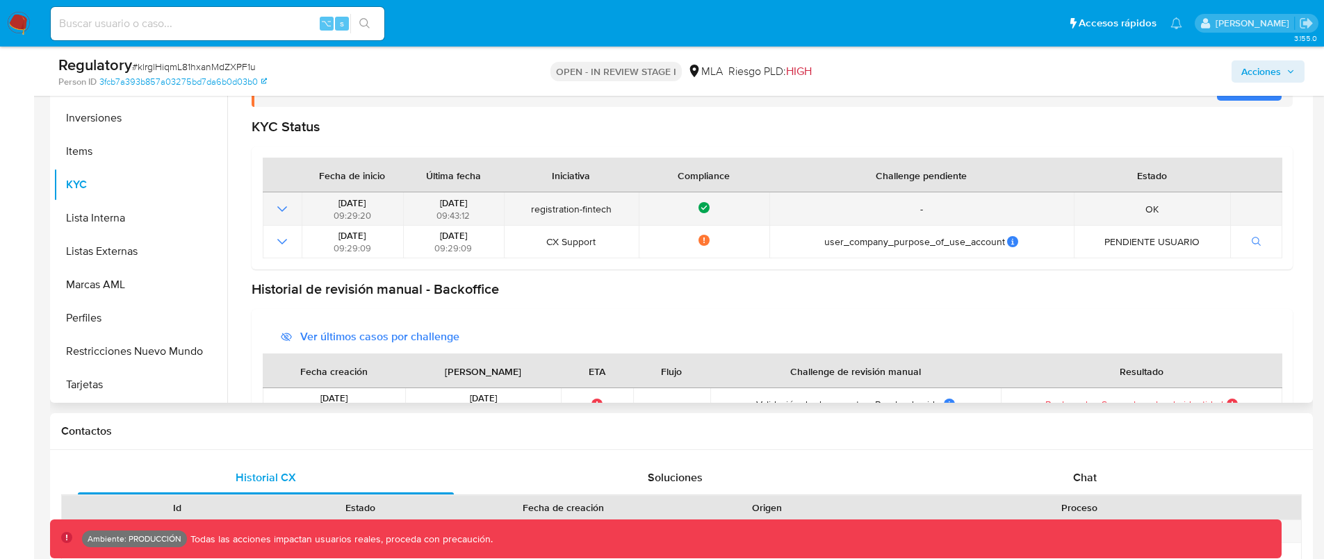
scroll to position [19, 0]
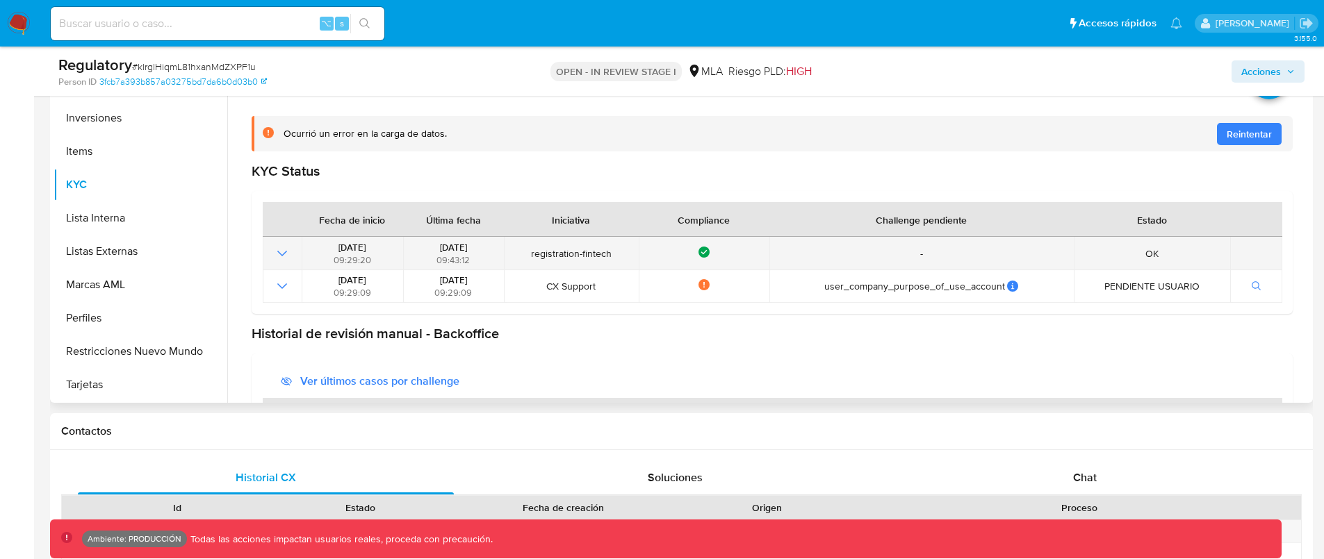
click at [282, 256] on icon "Mostrar operación" at bounding box center [282, 253] width 17 height 17
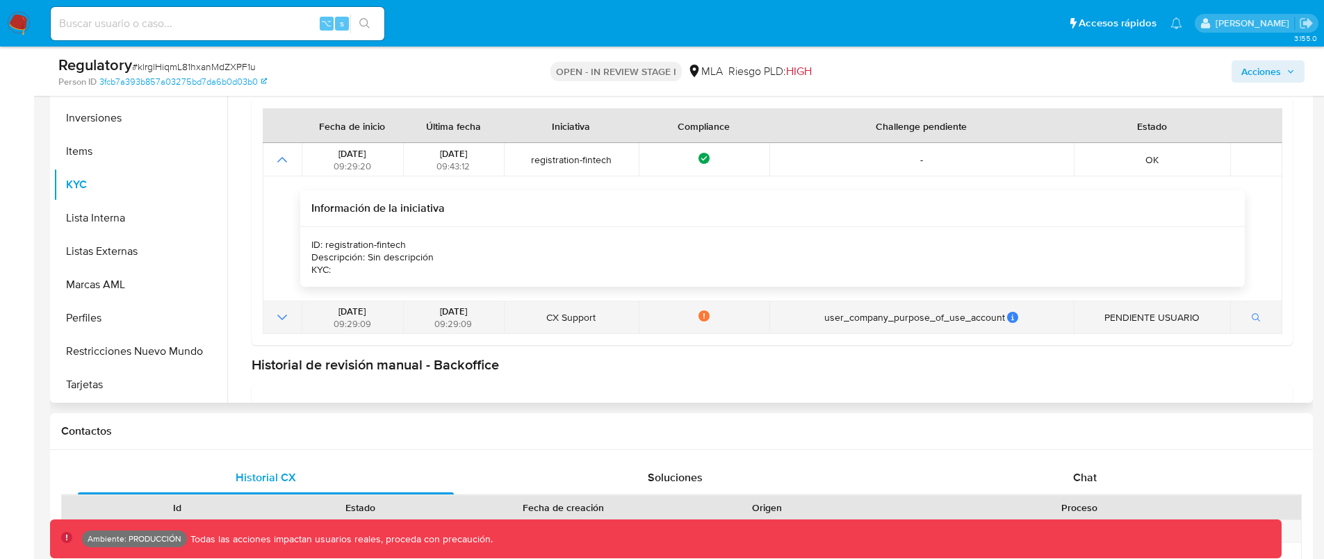
scroll to position [142, 0]
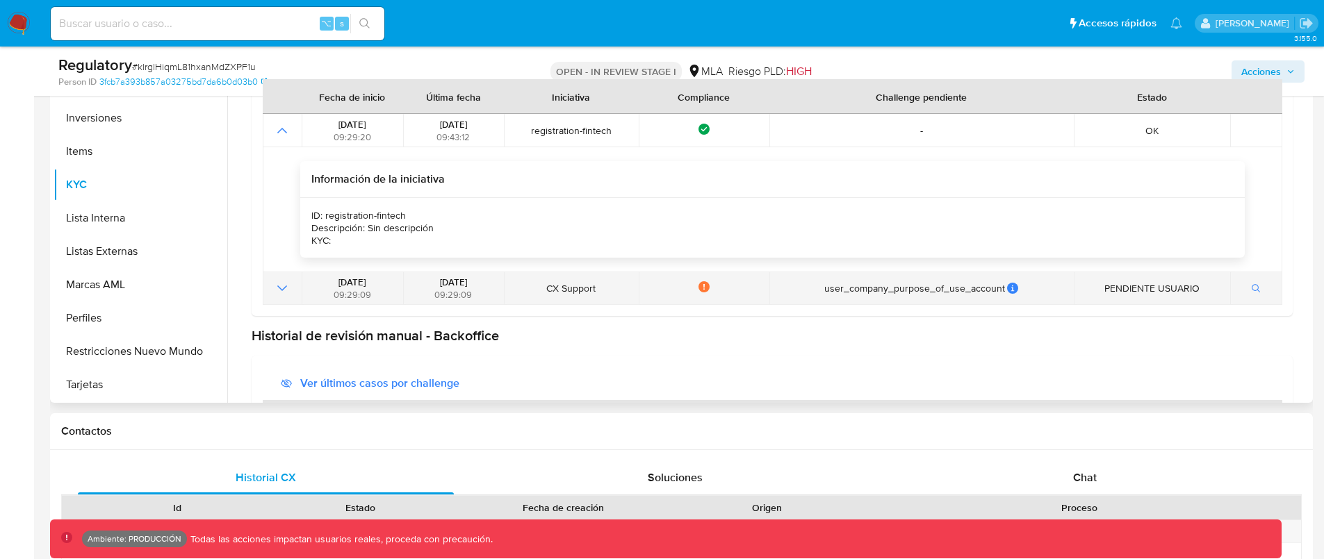
click at [275, 288] on icon "Mostrar operación" at bounding box center [282, 288] width 17 height 17
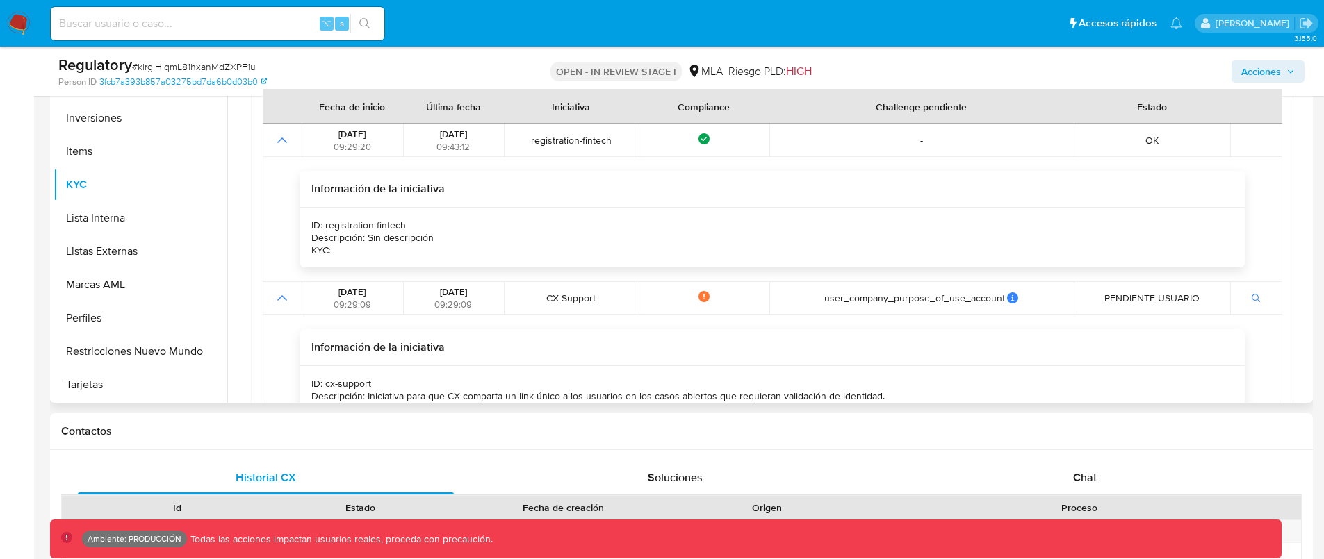
scroll to position [133, 0]
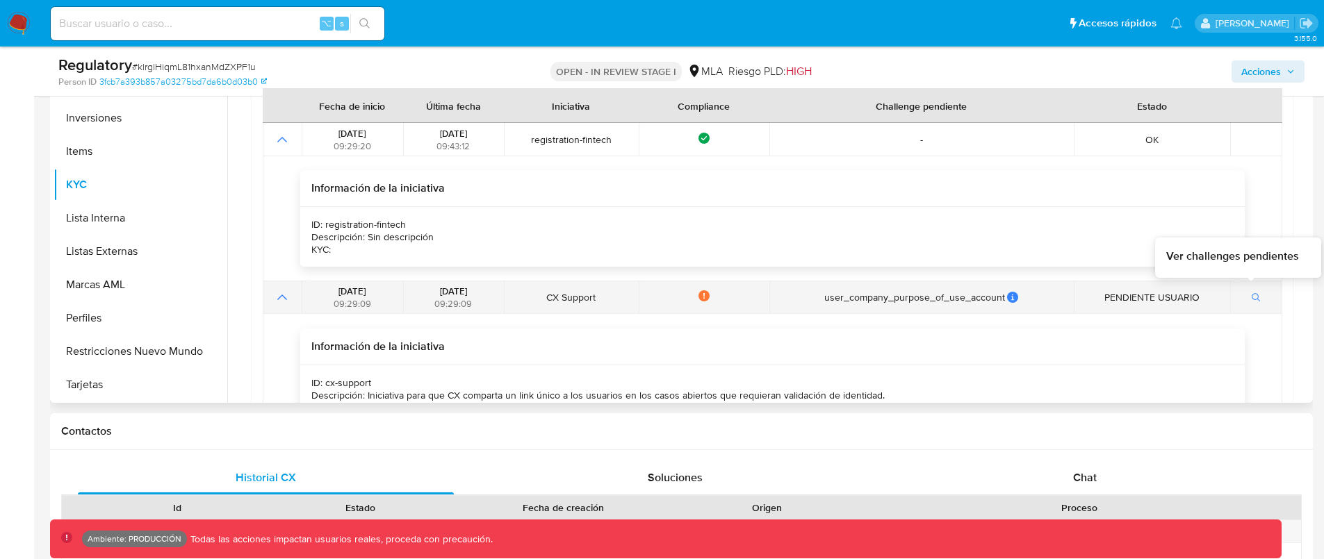
click at [1255, 302] on button "button" at bounding box center [1256, 297] width 24 height 17
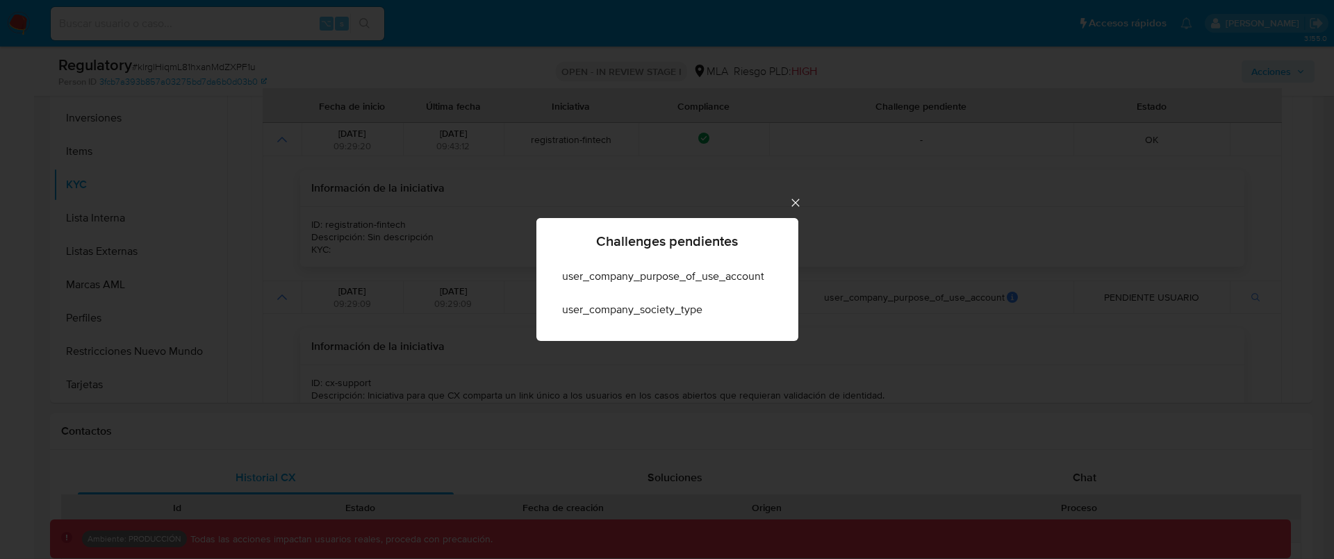
click at [794, 211] on div "Challenges pendientes user_company_purpose_of_use_account user_company_society_…" at bounding box center [667, 279] width 1334 height 559
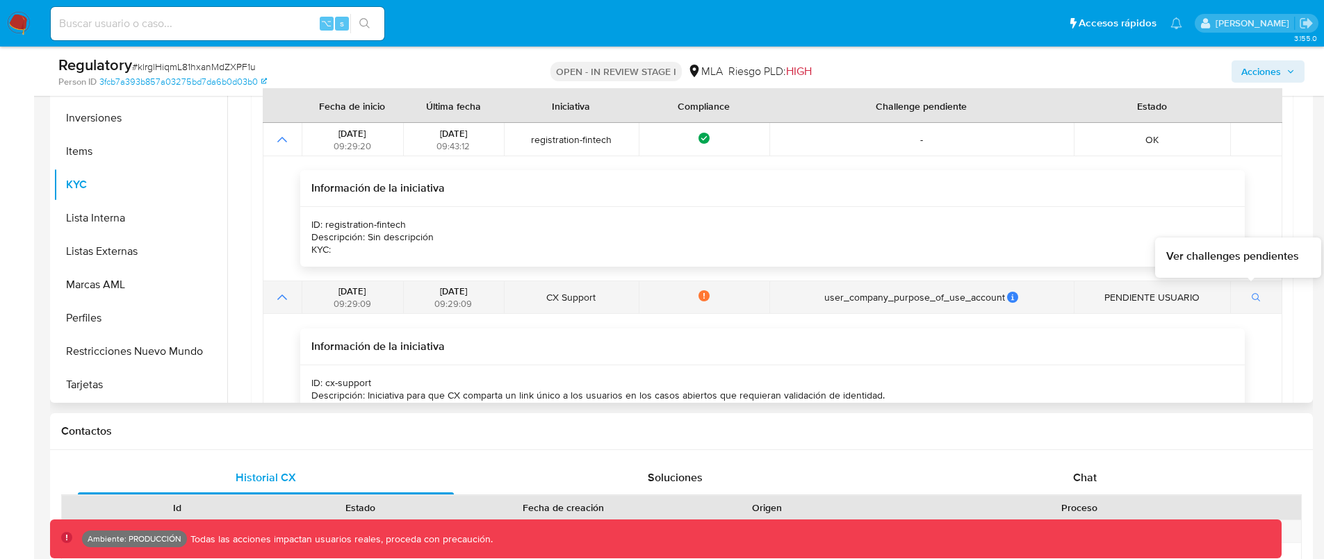
click at [1251, 298] on icon "button" at bounding box center [1256, 298] width 10 height 10
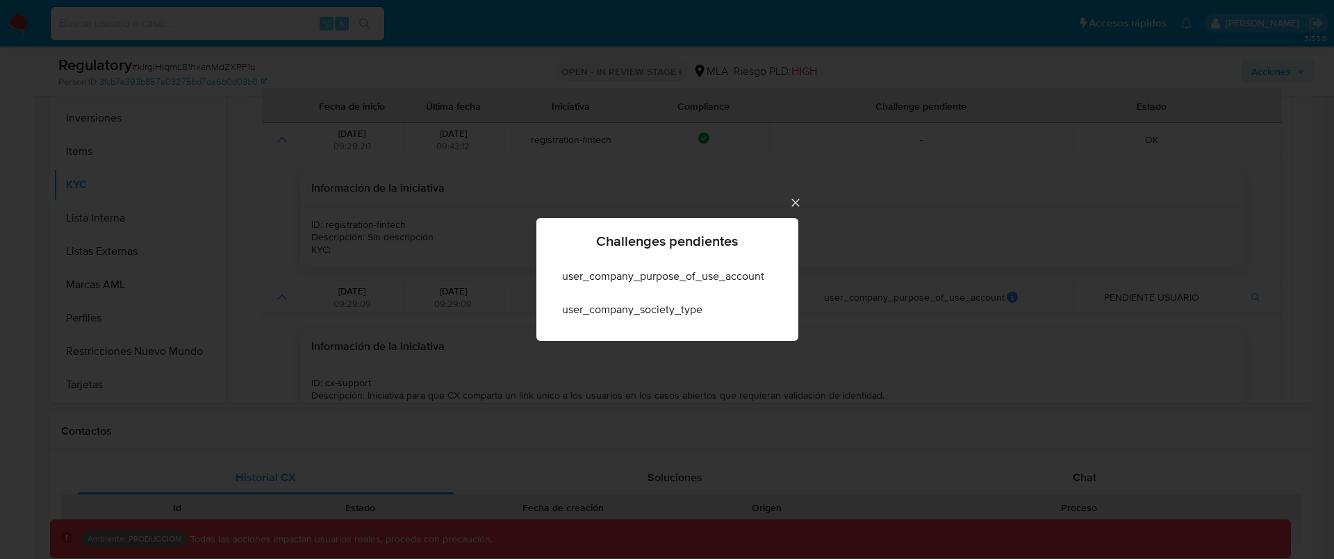
click at [793, 205] on icon "Cerrar" at bounding box center [795, 203] width 8 height 8
